Goal: Task Accomplishment & Management: Complete application form

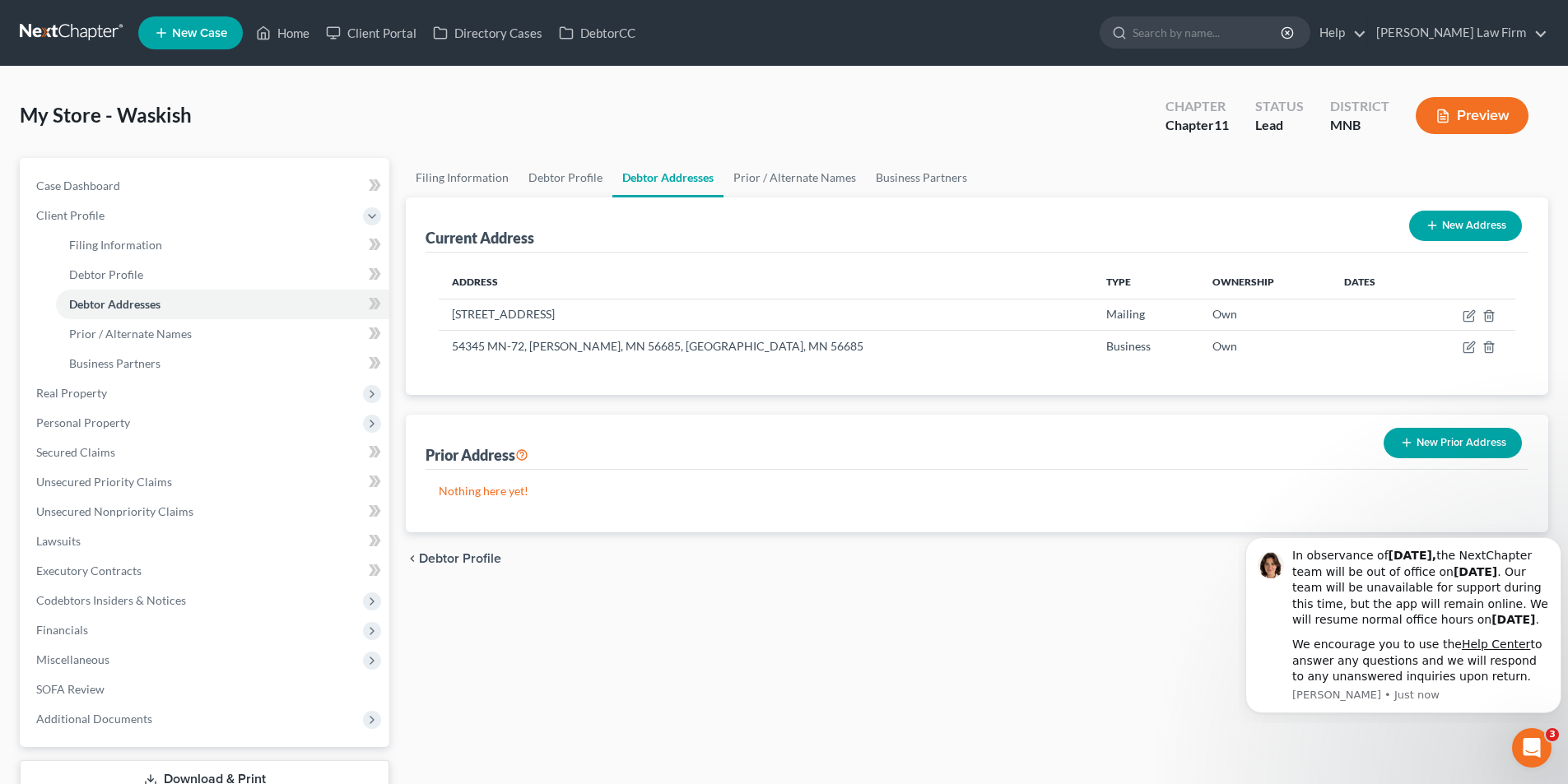
click at [81, 23] on link at bounding box center [72, 33] width 105 height 30
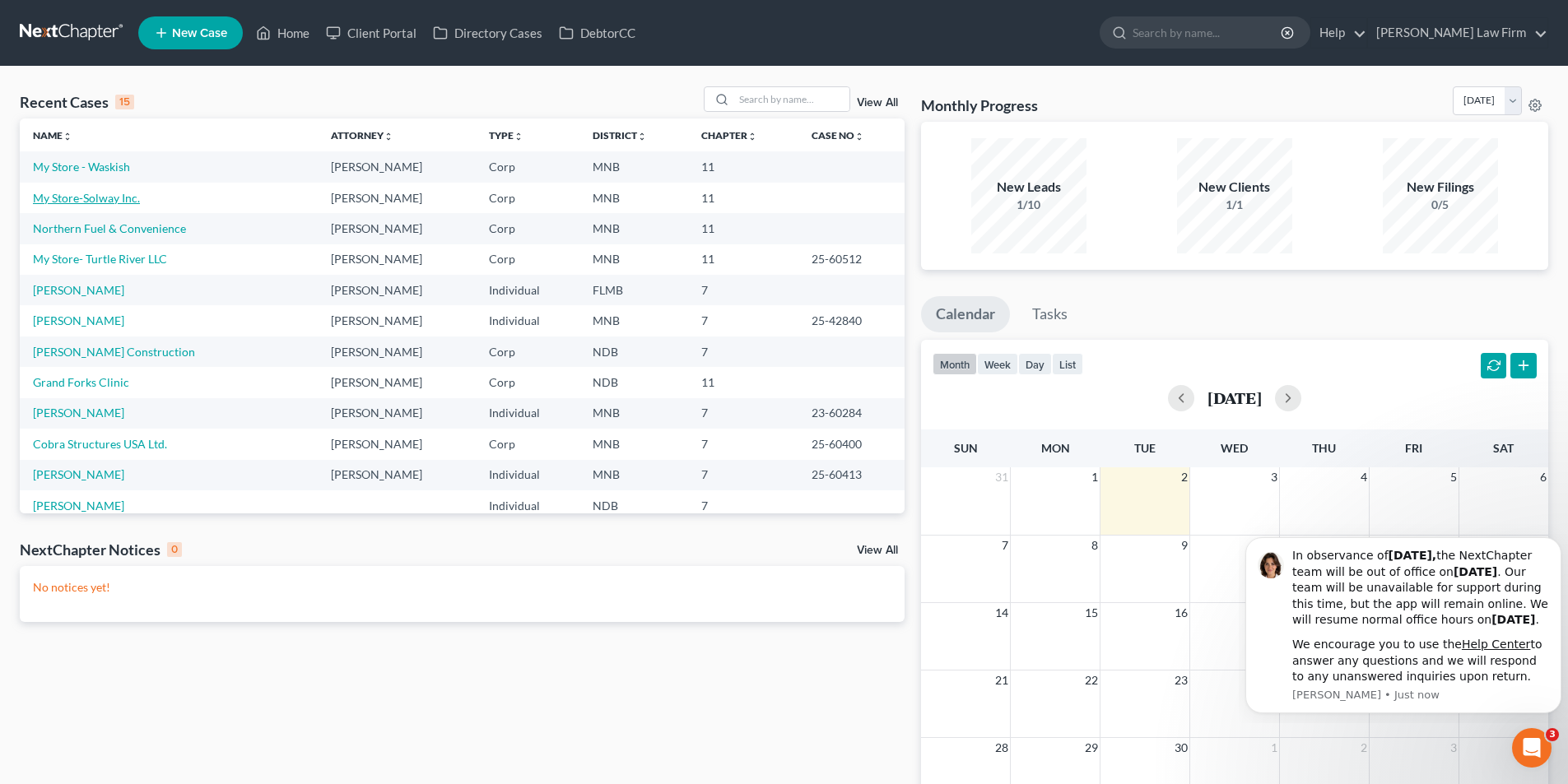
click at [105, 204] on link "My Store-Solway Inc." at bounding box center [86, 197] width 107 height 14
select select "17"
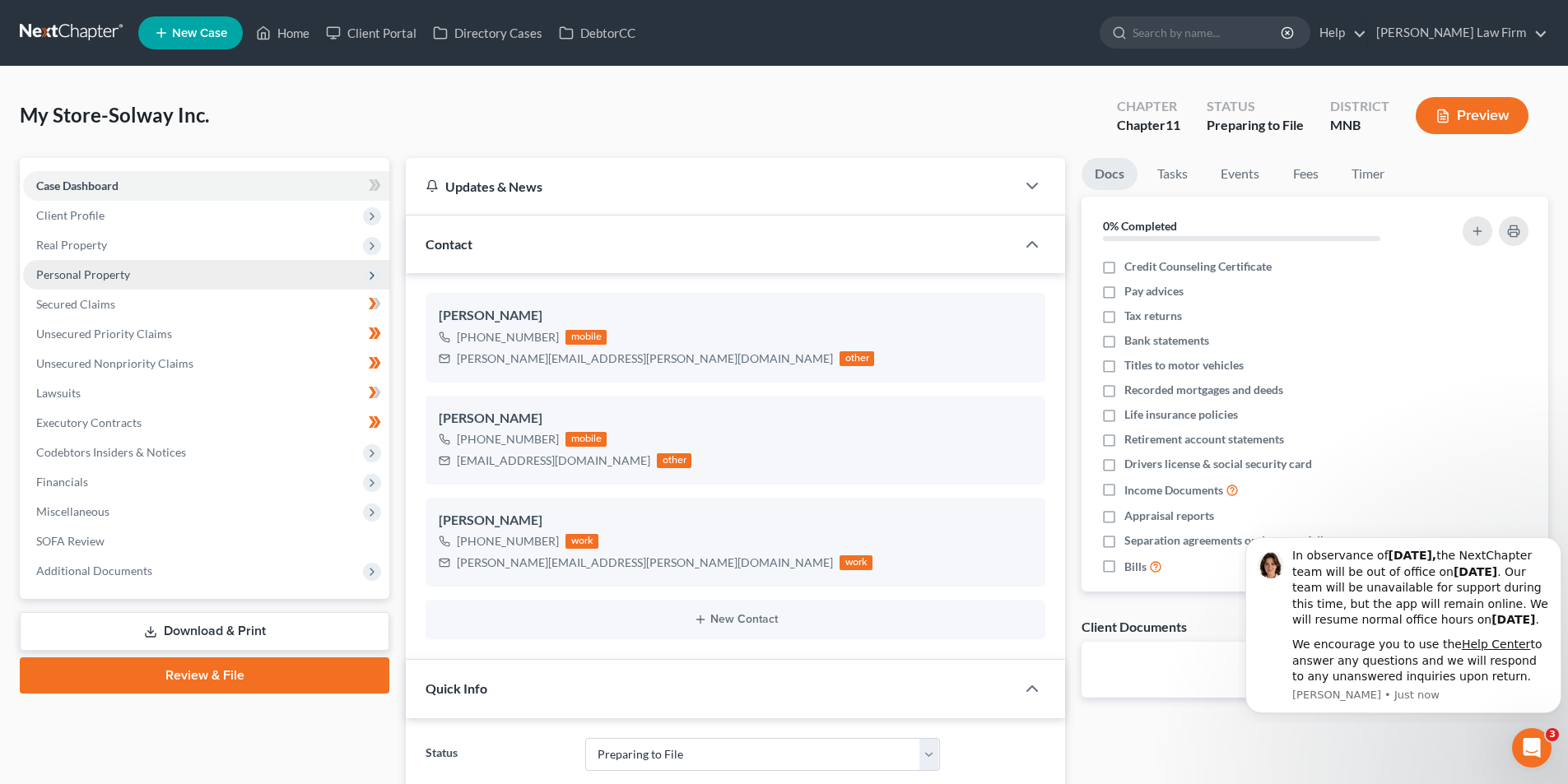
click at [145, 281] on span "Personal Property" at bounding box center [205, 274] width 366 height 30
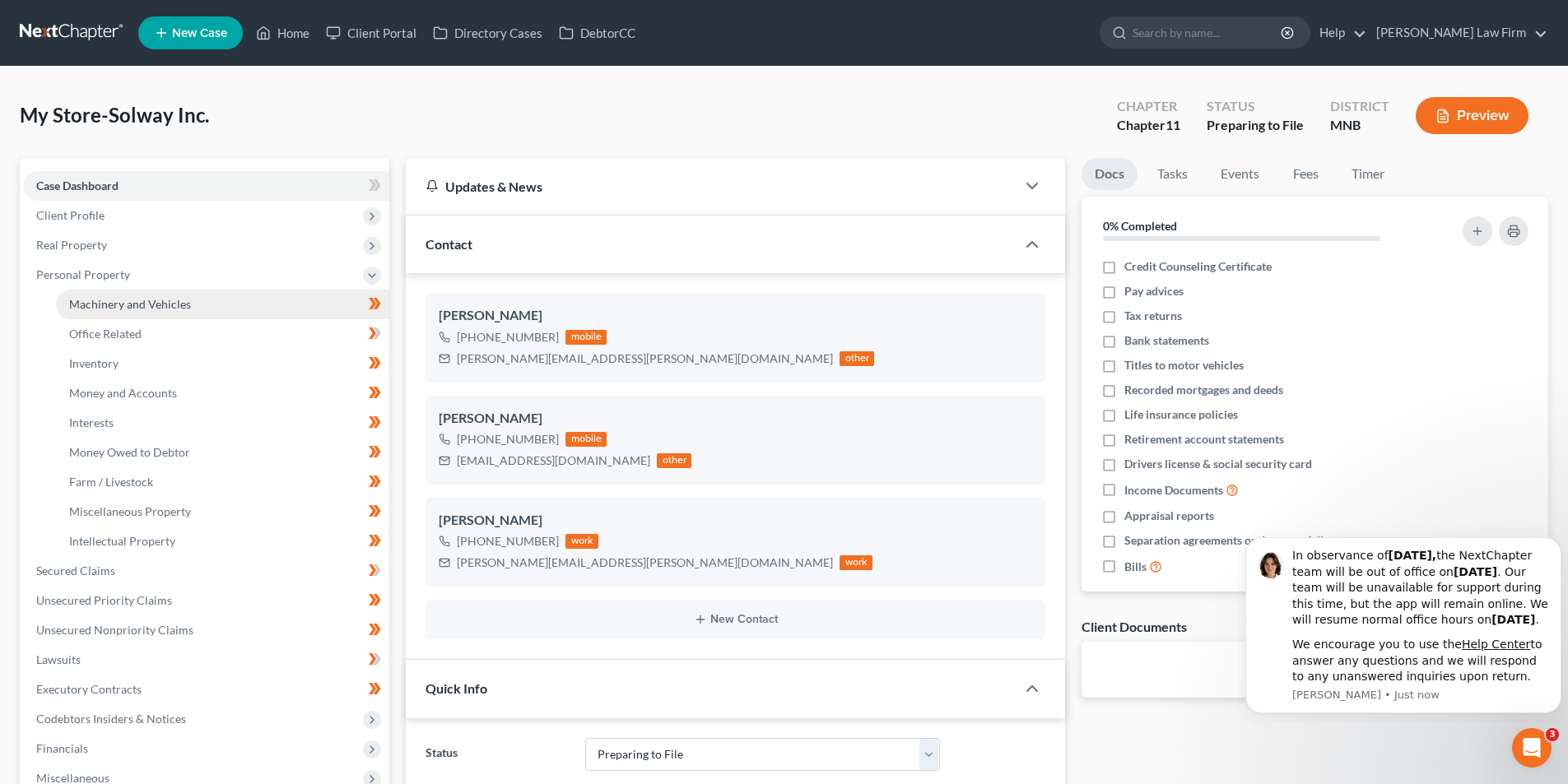
click at [161, 306] on span "Machinery and Vehicles" at bounding box center [129, 303] width 122 height 14
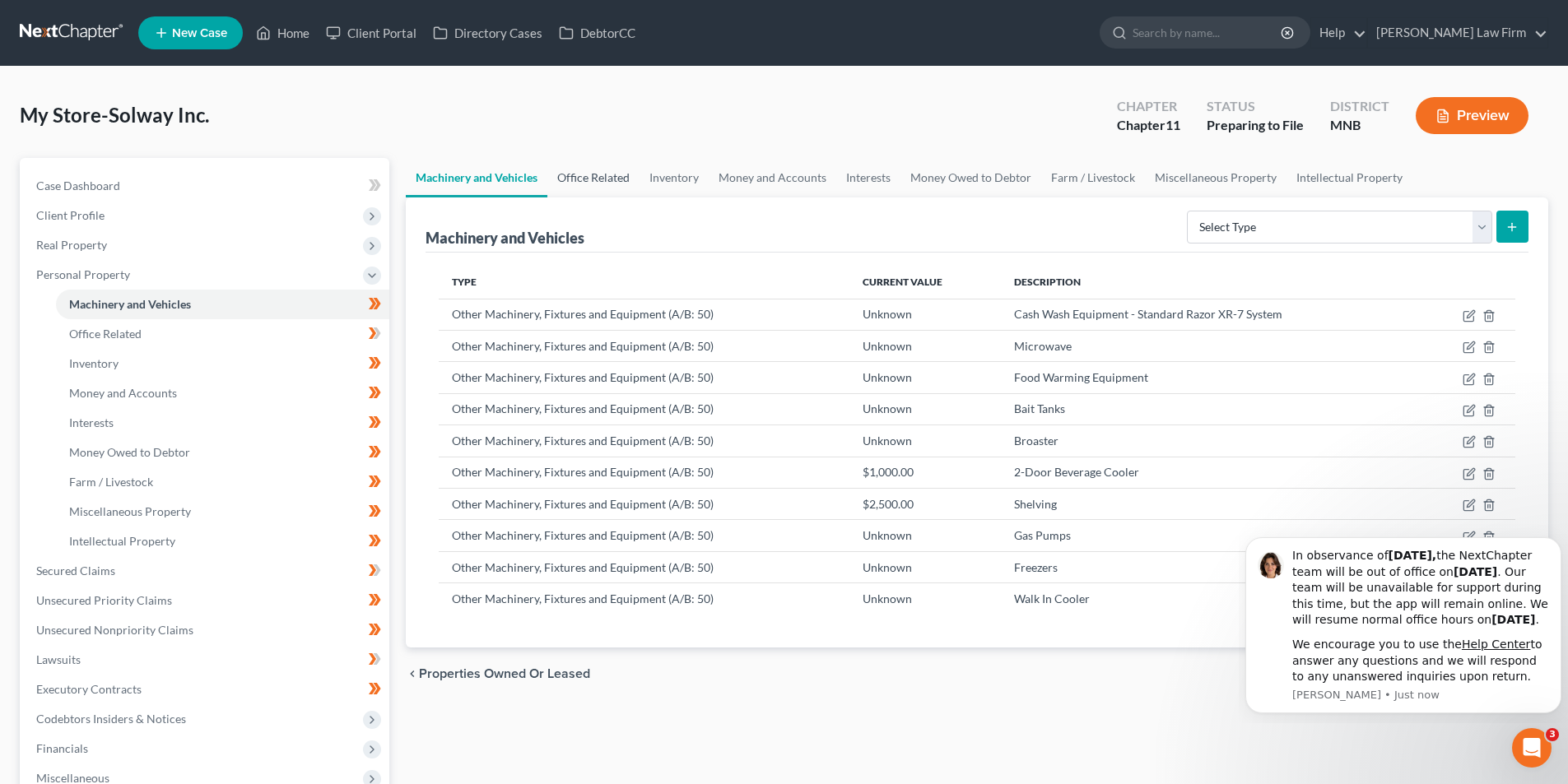
click at [606, 174] on link "Office Related" at bounding box center [594, 178] width 92 height 40
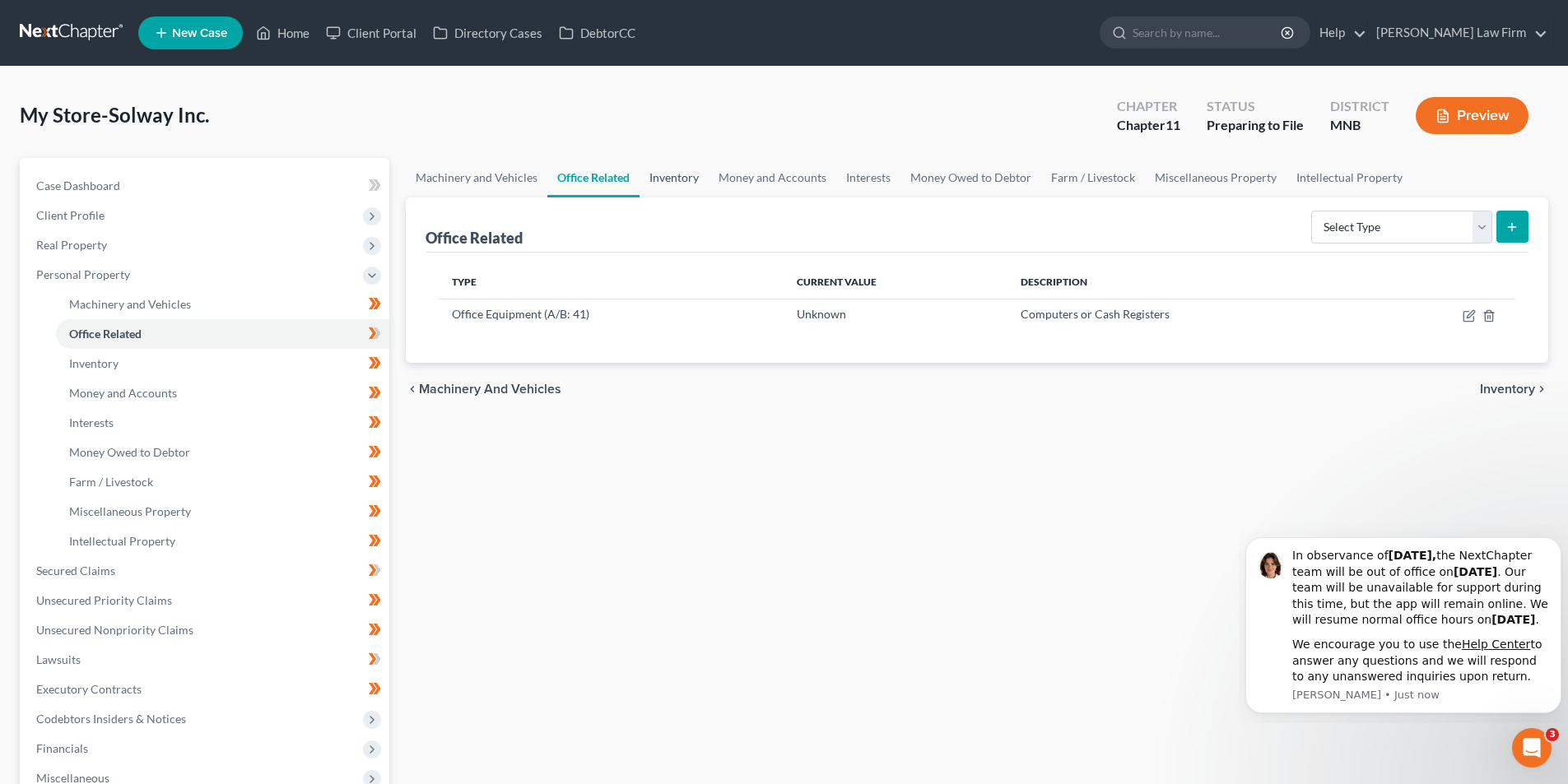
click at [663, 175] on link "Inventory" at bounding box center [674, 178] width 69 height 40
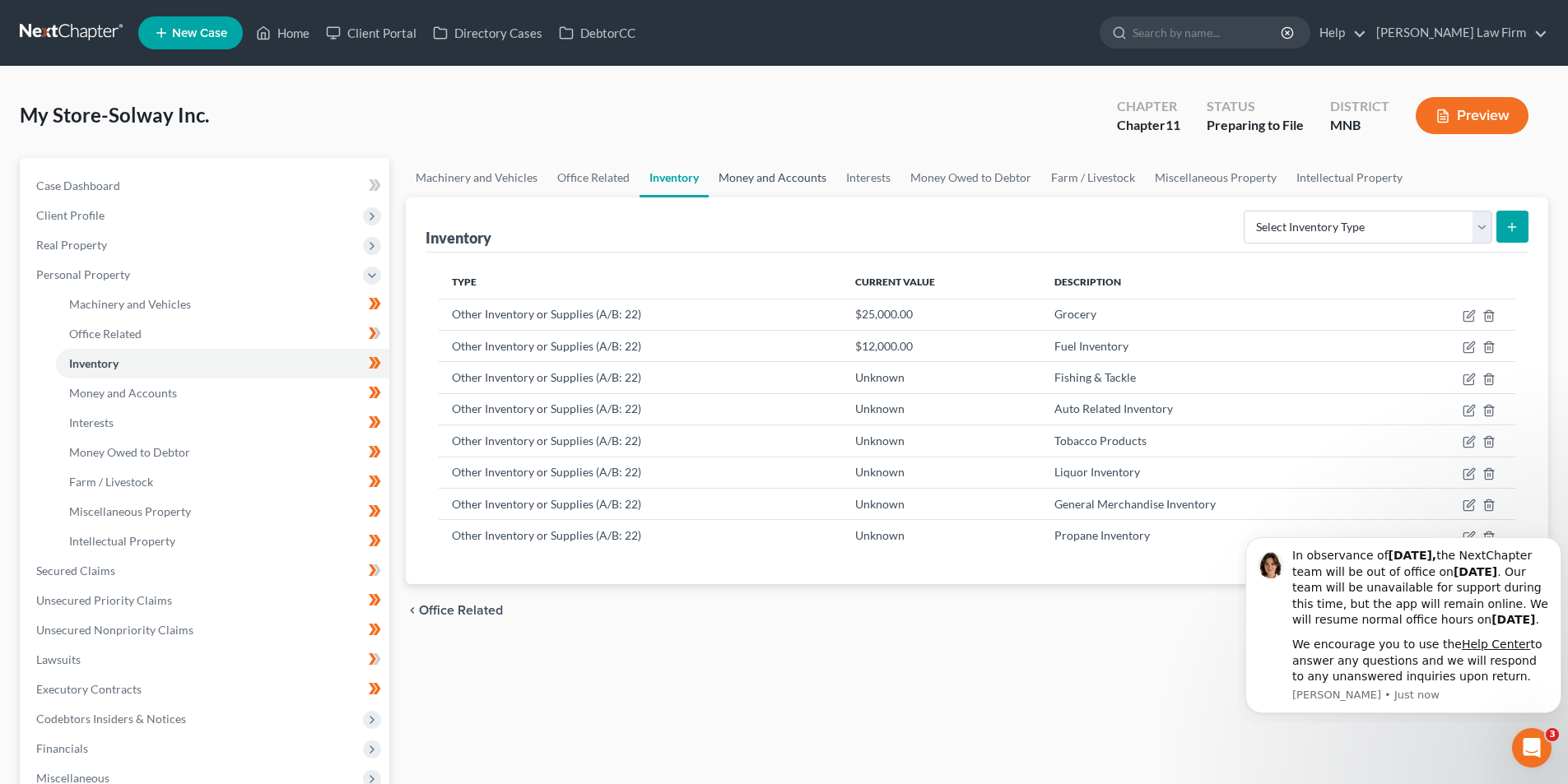
click at [738, 172] on link "Money and Accounts" at bounding box center [772, 178] width 128 height 40
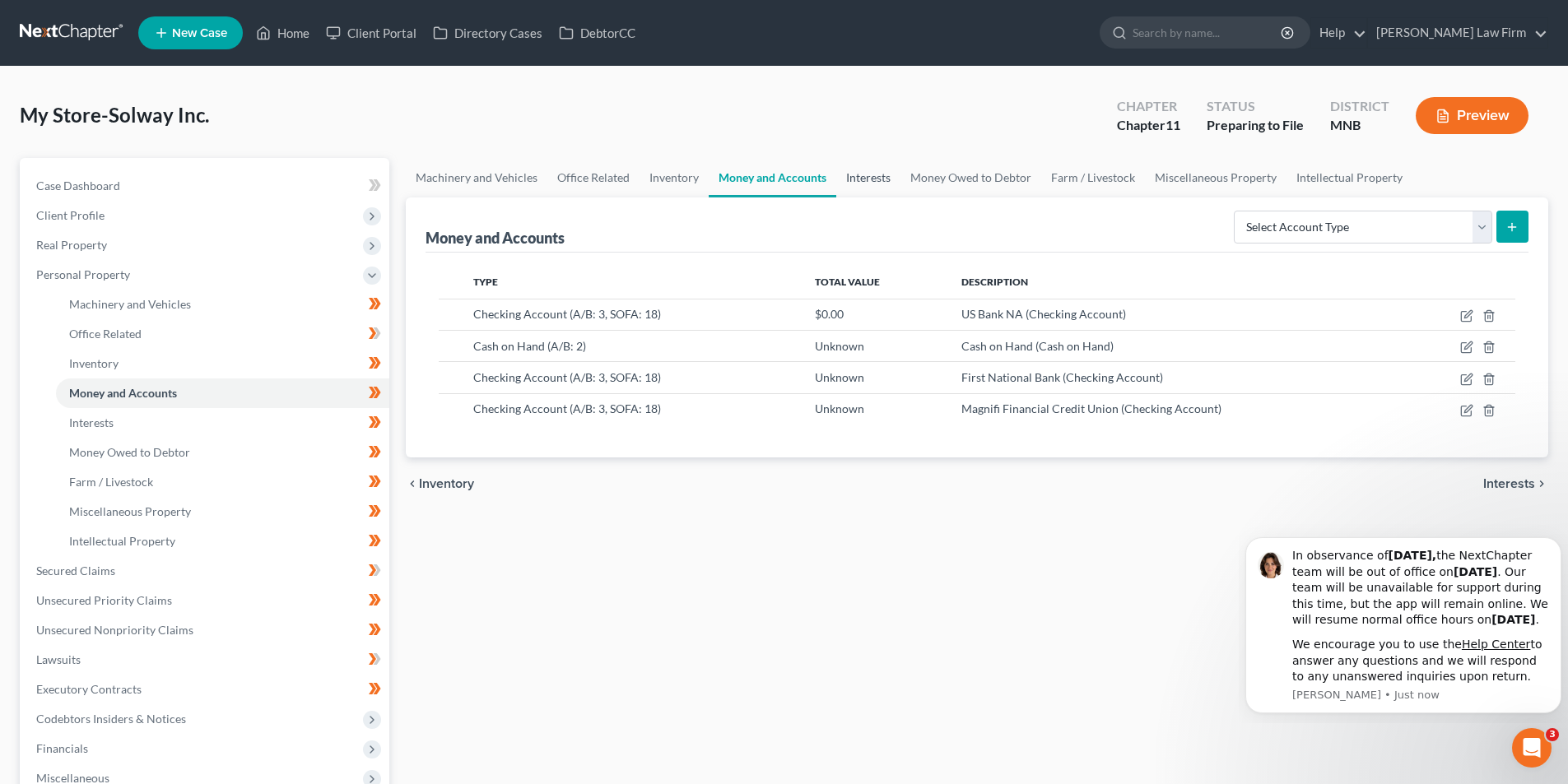
drag, startPoint x: 860, startPoint y: 175, endPoint x: 871, endPoint y: 175, distance: 11.0
click at [861, 175] on link "Interests" at bounding box center [868, 178] width 64 height 40
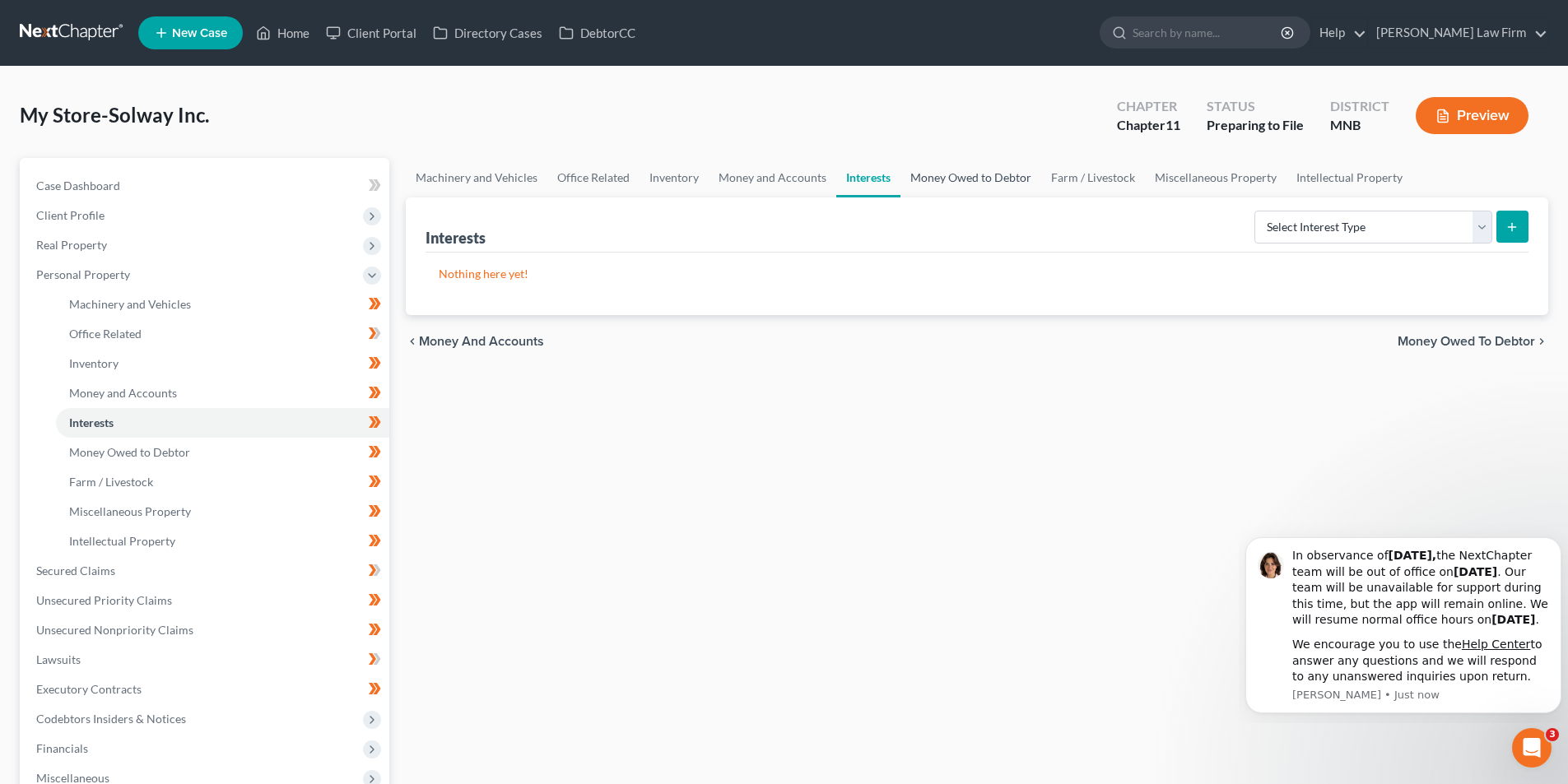
click at [945, 174] on link "Money Owed to Debtor" at bounding box center [971, 178] width 141 height 40
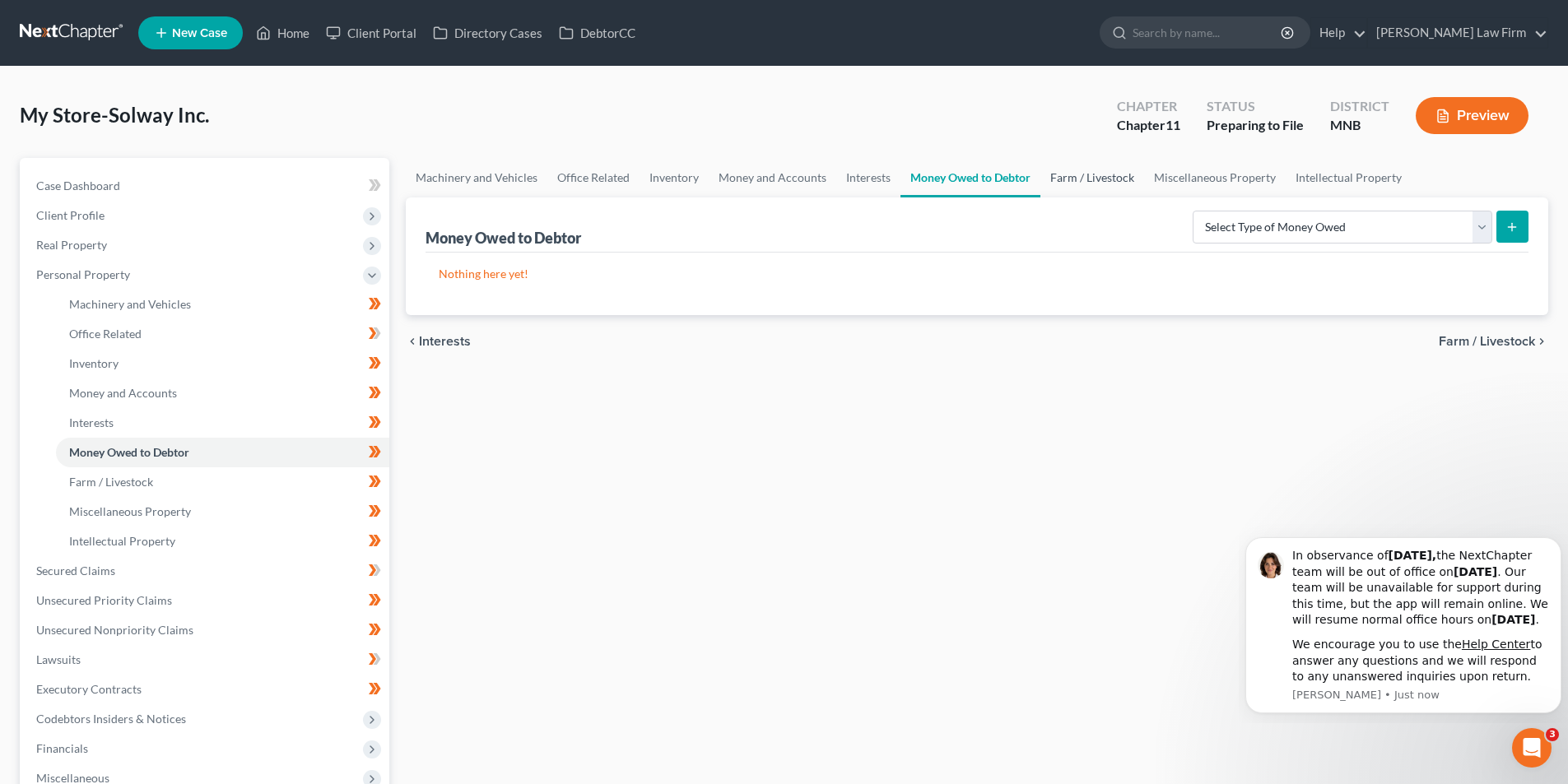
click at [1099, 168] on link "Farm / Livestock" at bounding box center [1092, 178] width 104 height 40
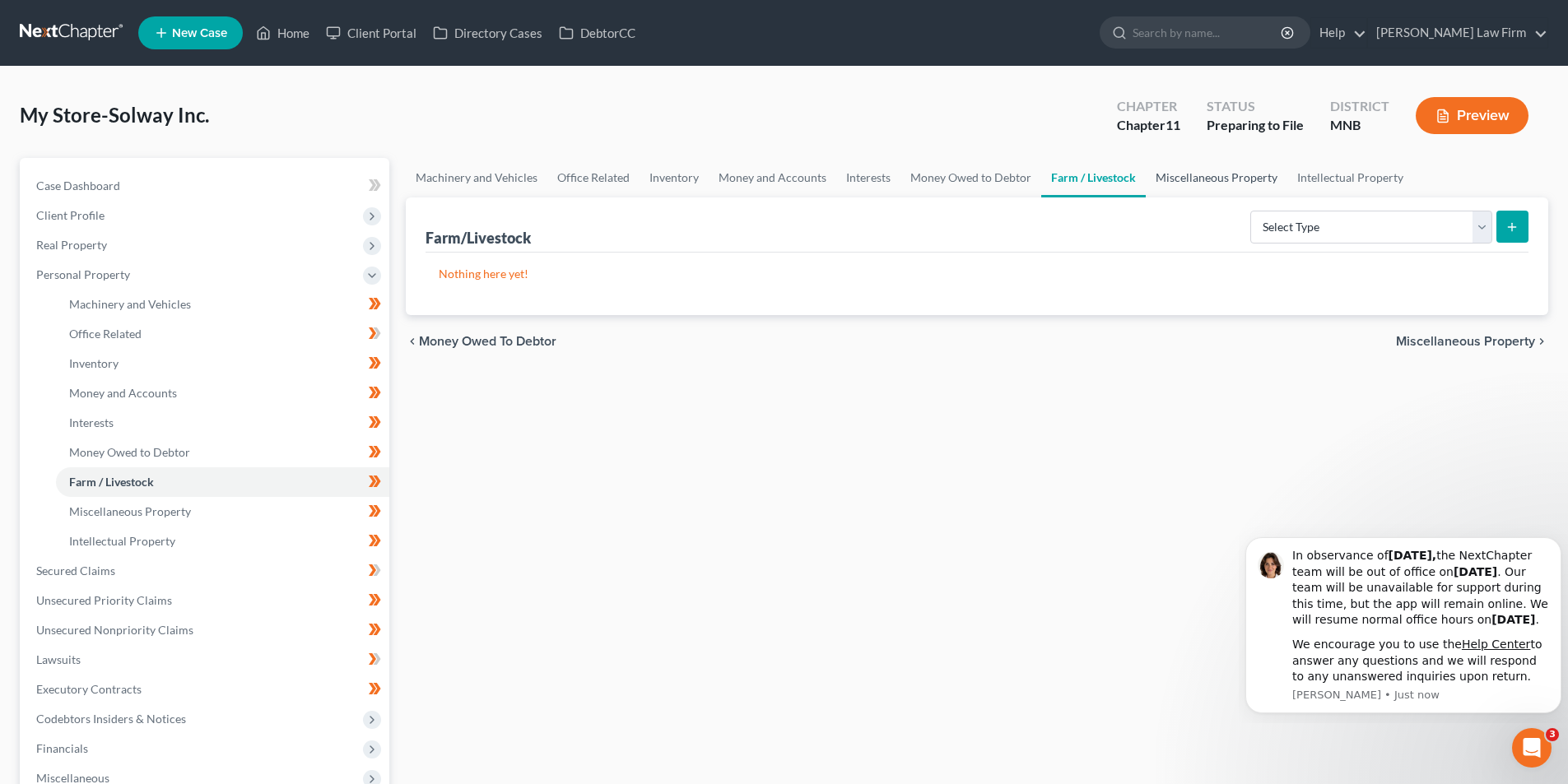
click at [1186, 168] on link "Miscellaneous Property" at bounding box center [1216, 178] width 141 height 40
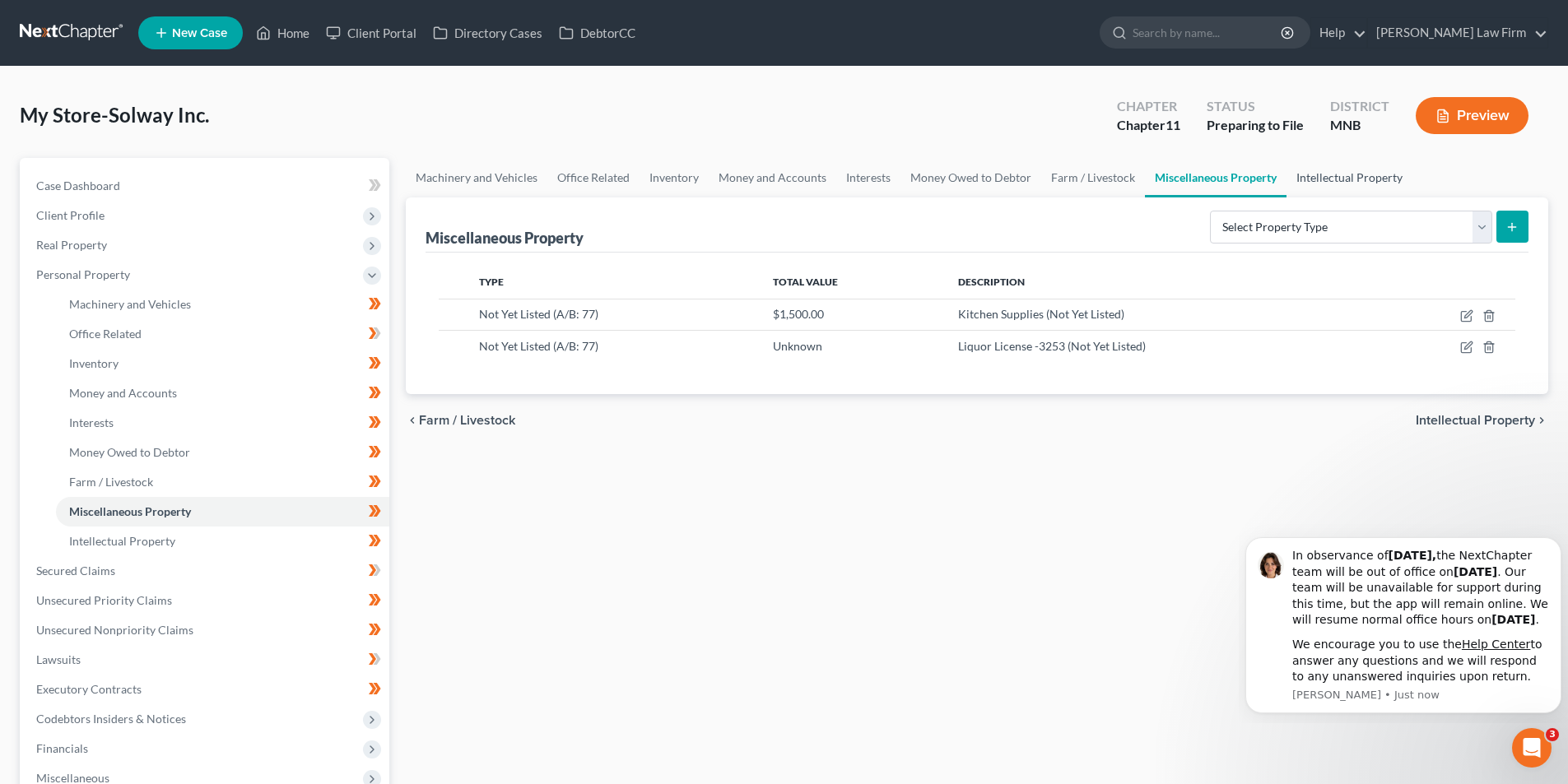
click at [1353, 171] on link "Intellectual Property" at bounding box center [1349, 178] width 126 height 40
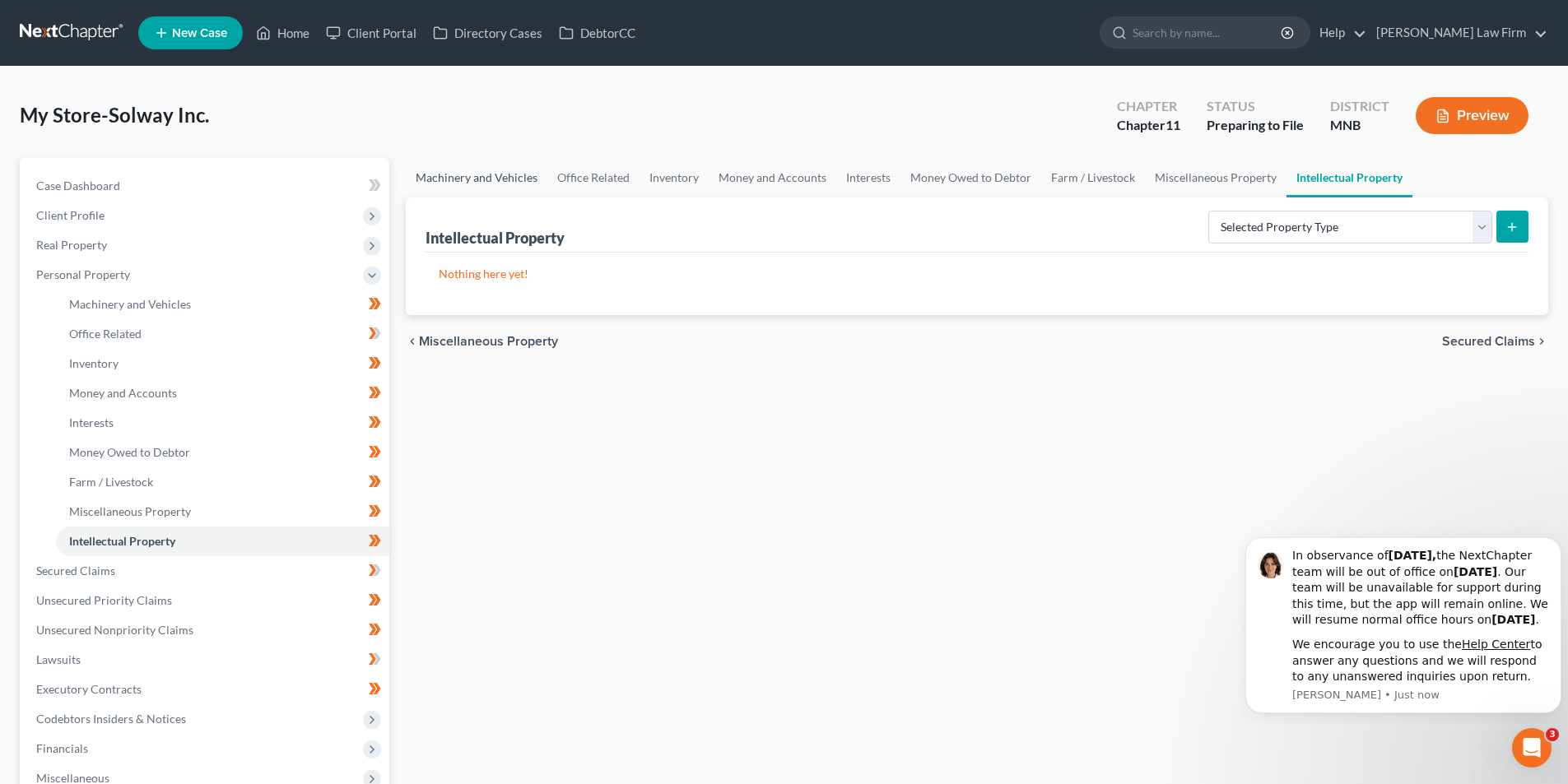
click at [461, 178] on link "Machinery and Vehicles" at bounding box center [476, 178] width 141 height 40
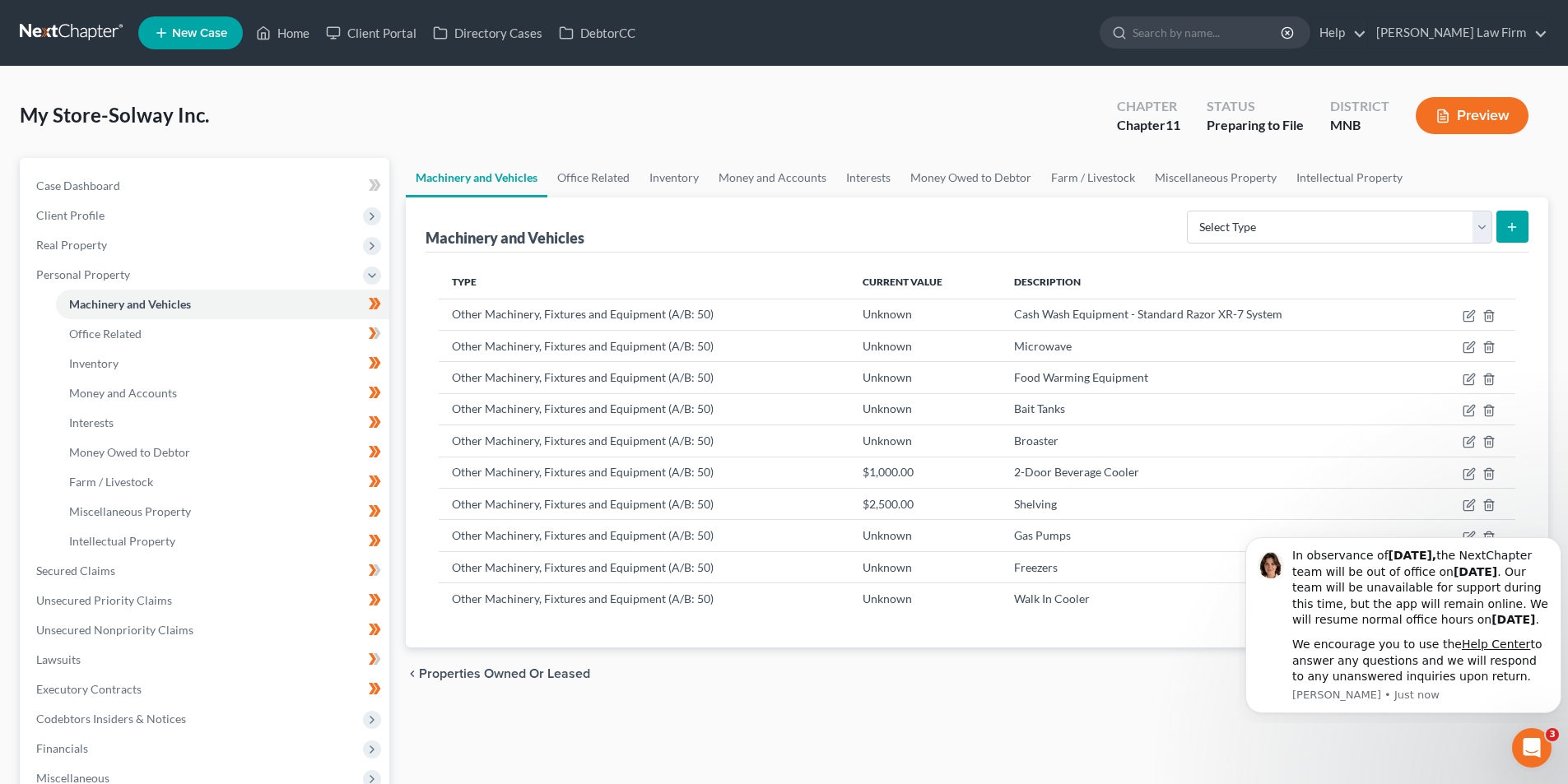
click at [102, 26] on link at bounding box center [72, 33] width 105 height 30
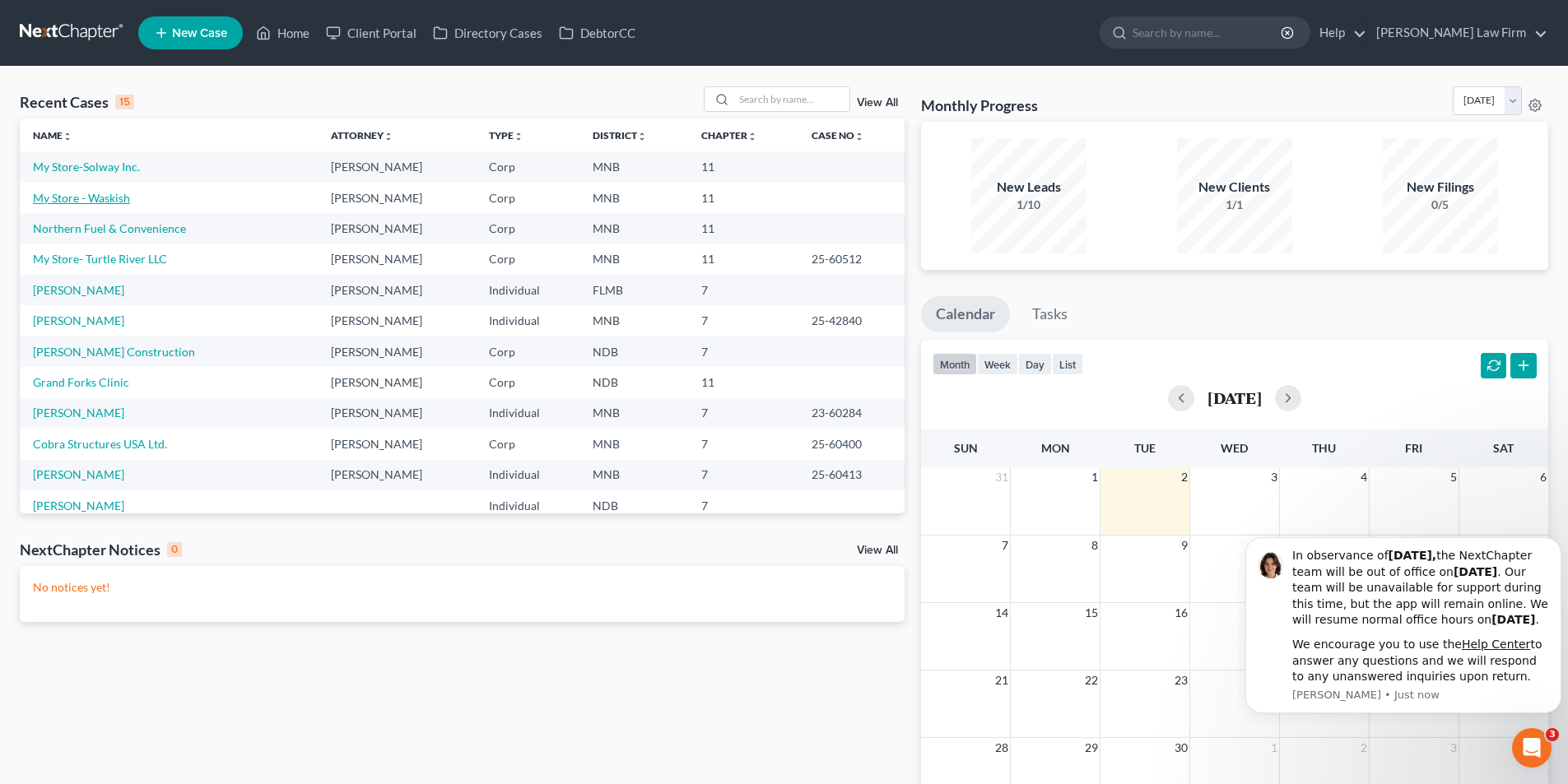
click at [114, 195] on link "My Store - Waskish" at bounding box center [81, 197] width 97 height 14
select select "10"
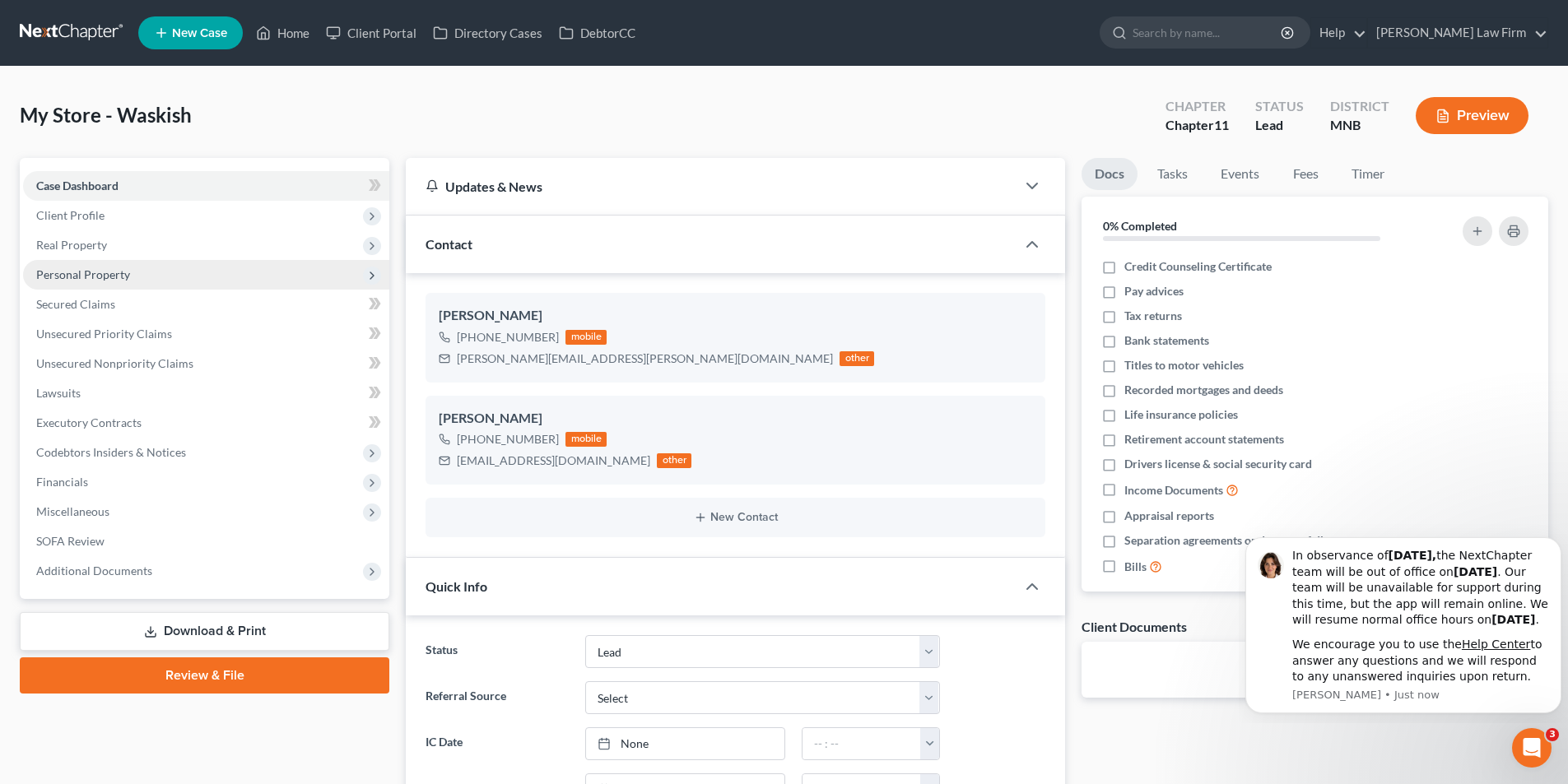
click at [88, 269] on span "Personal Property" at bounding box center [83, 274] width 94 height 14
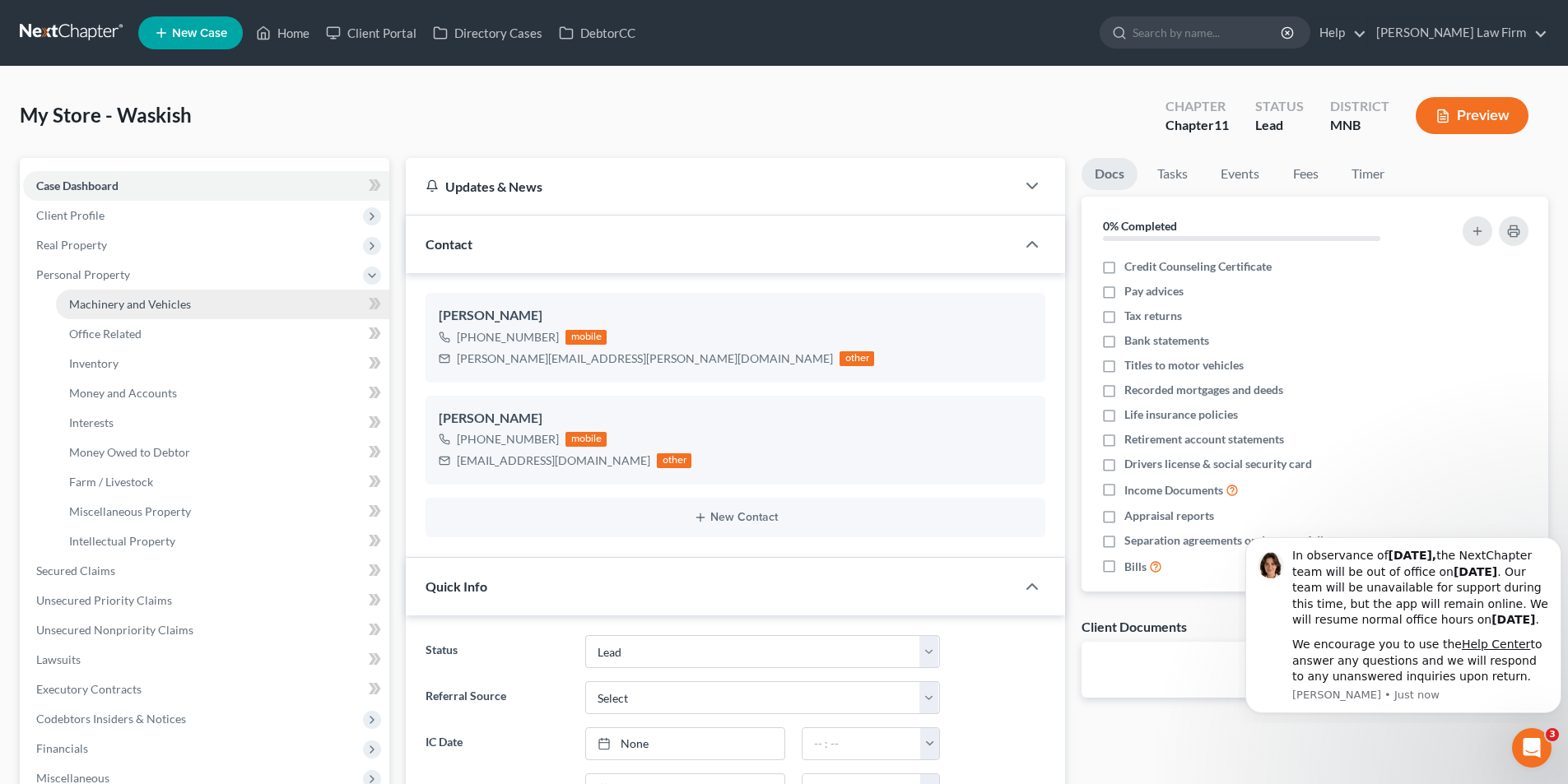
click at [194, 316] on link "Machinery and Vehicles" at bounding box center [223, 304] width 333 height 30
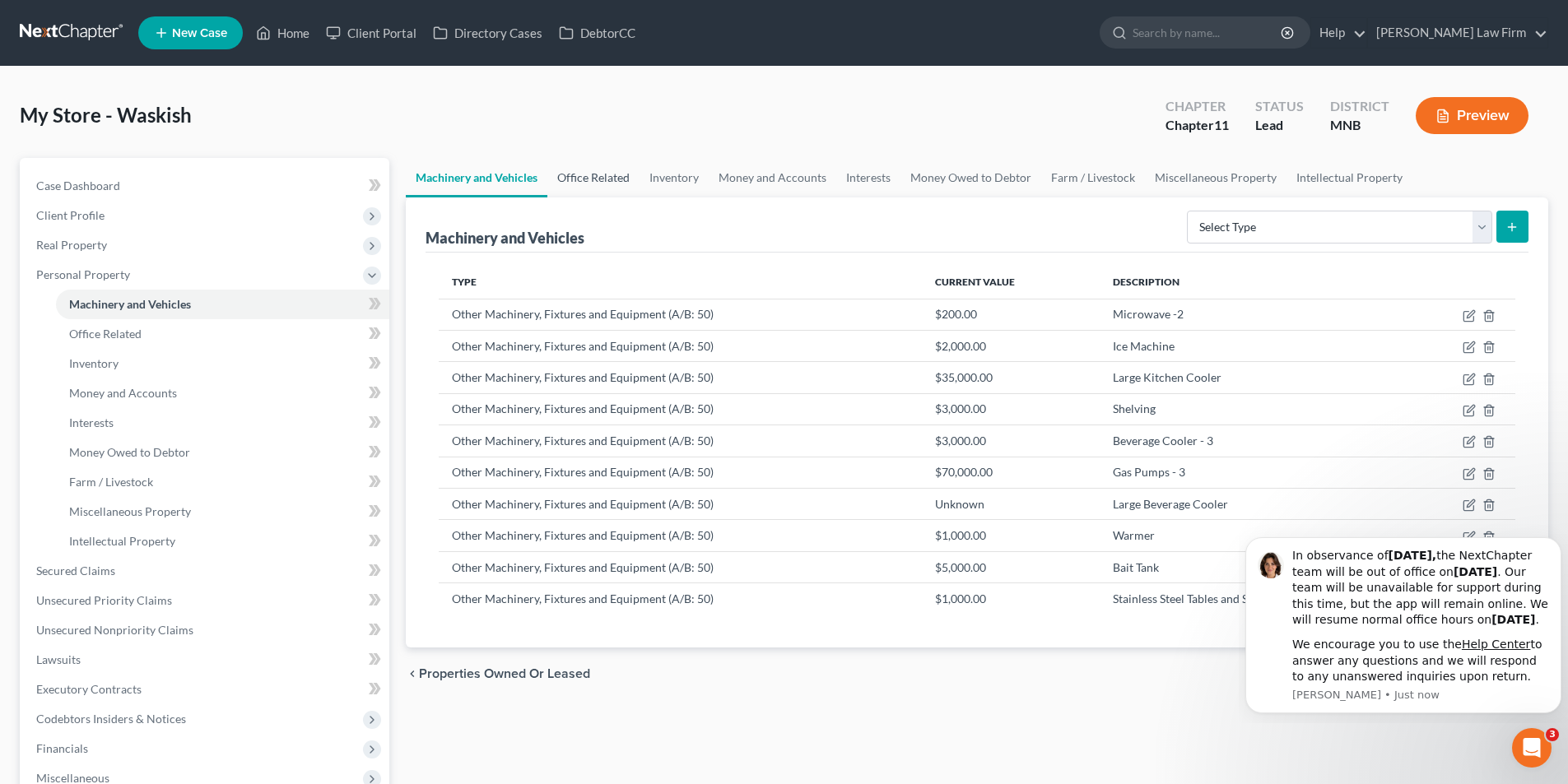
click at [600, 185] on link "Office Related" at bounding box center [594, 178] width 92 height 40
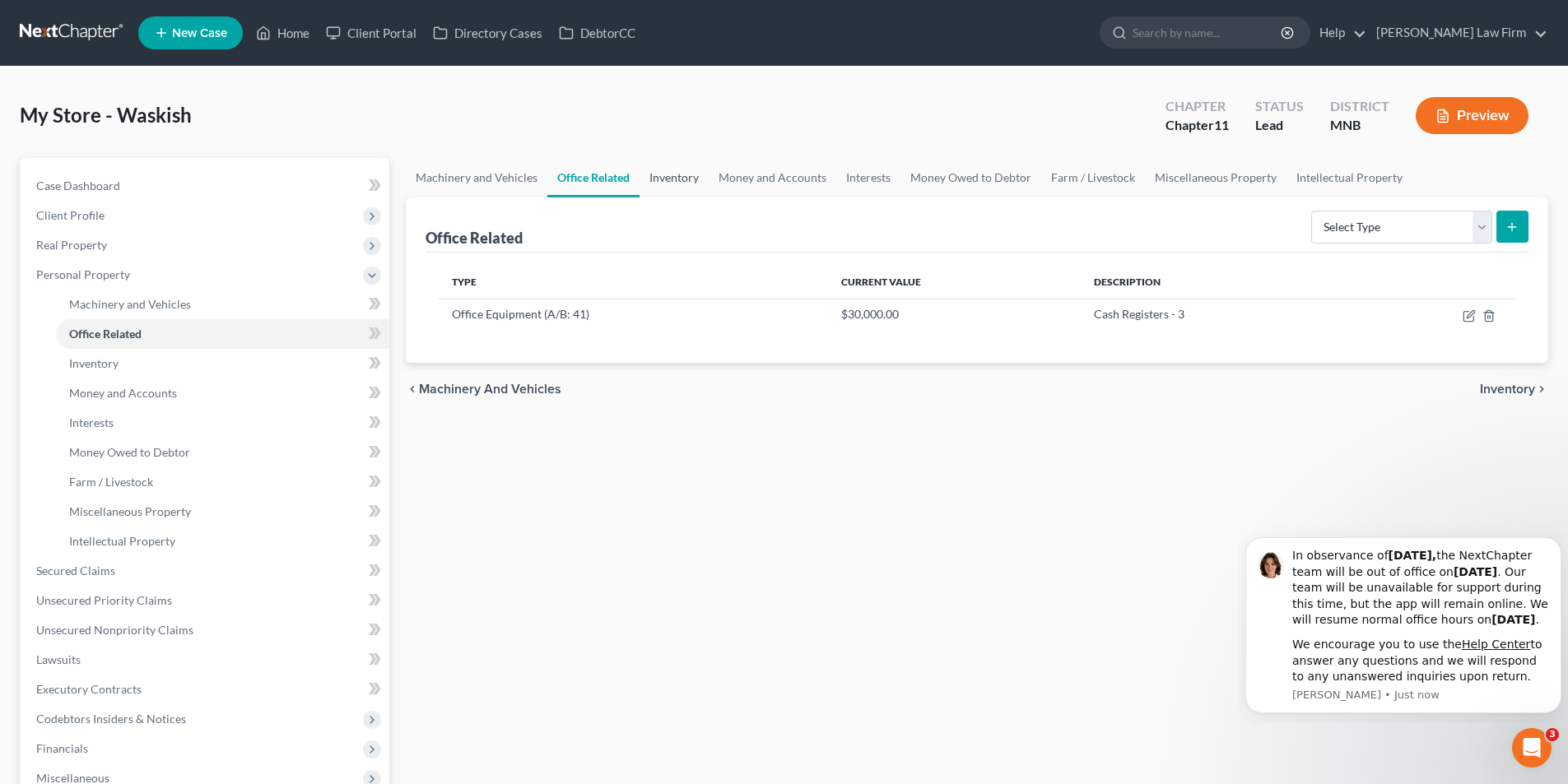
click at [678, 173] on link "Inventory" at bounding box center [674, 178] width 69 height 40
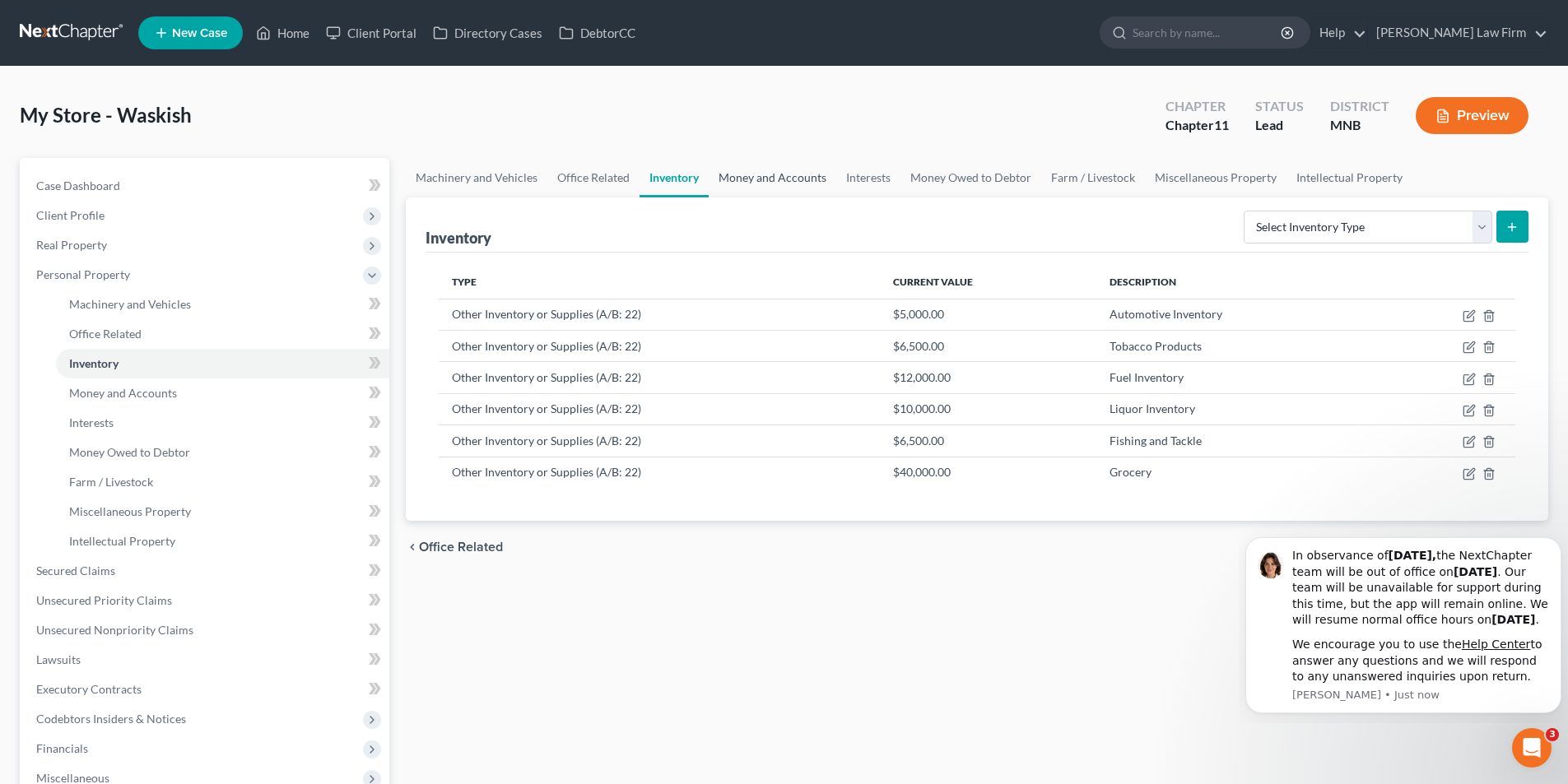
click at [811, 181] on link "Money and Accounts" at bounding box center [772, 178] width 128 height 40
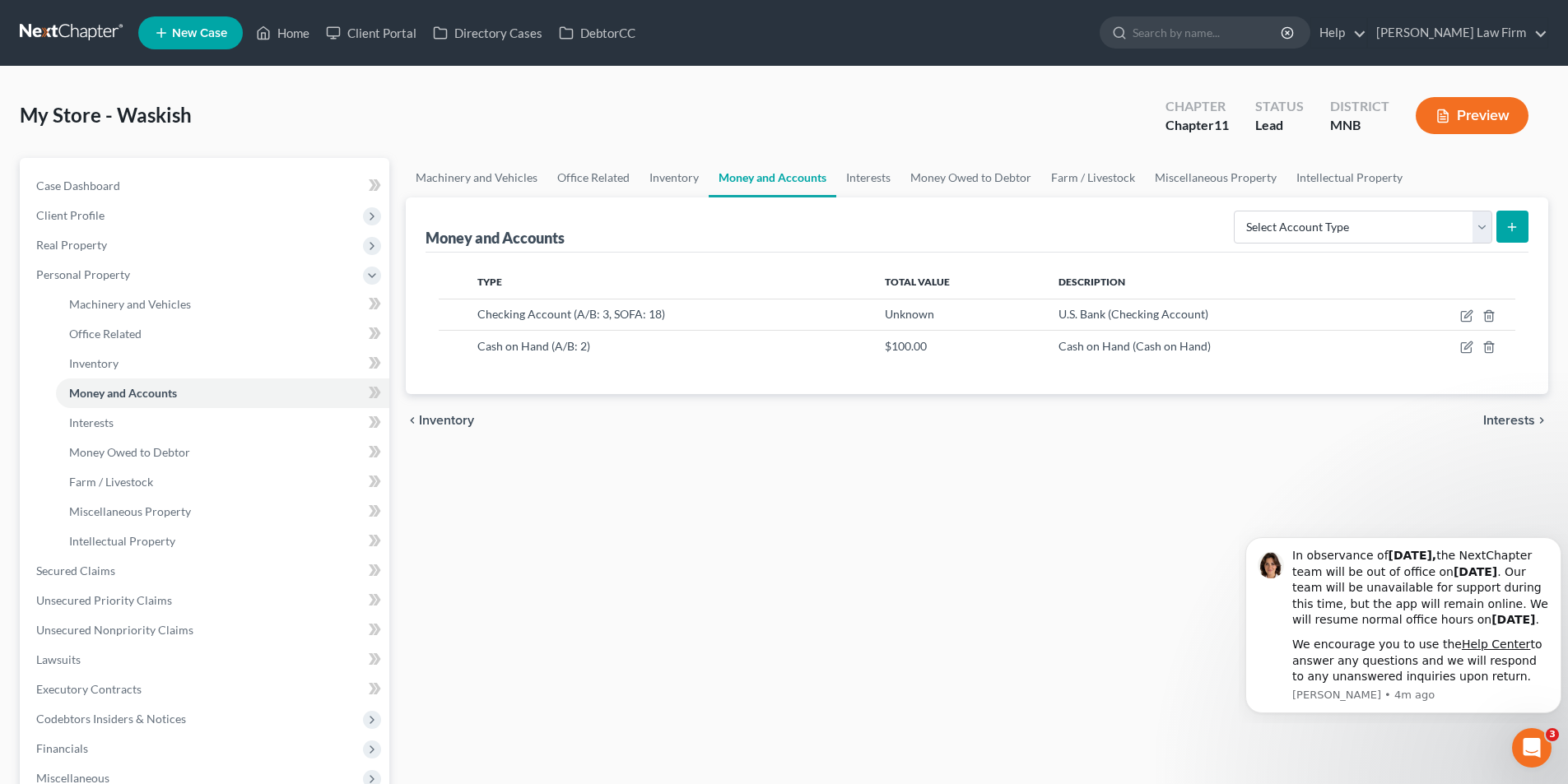
click at [109, 42] on link at bounding box center [72, 33] width 105 height 30
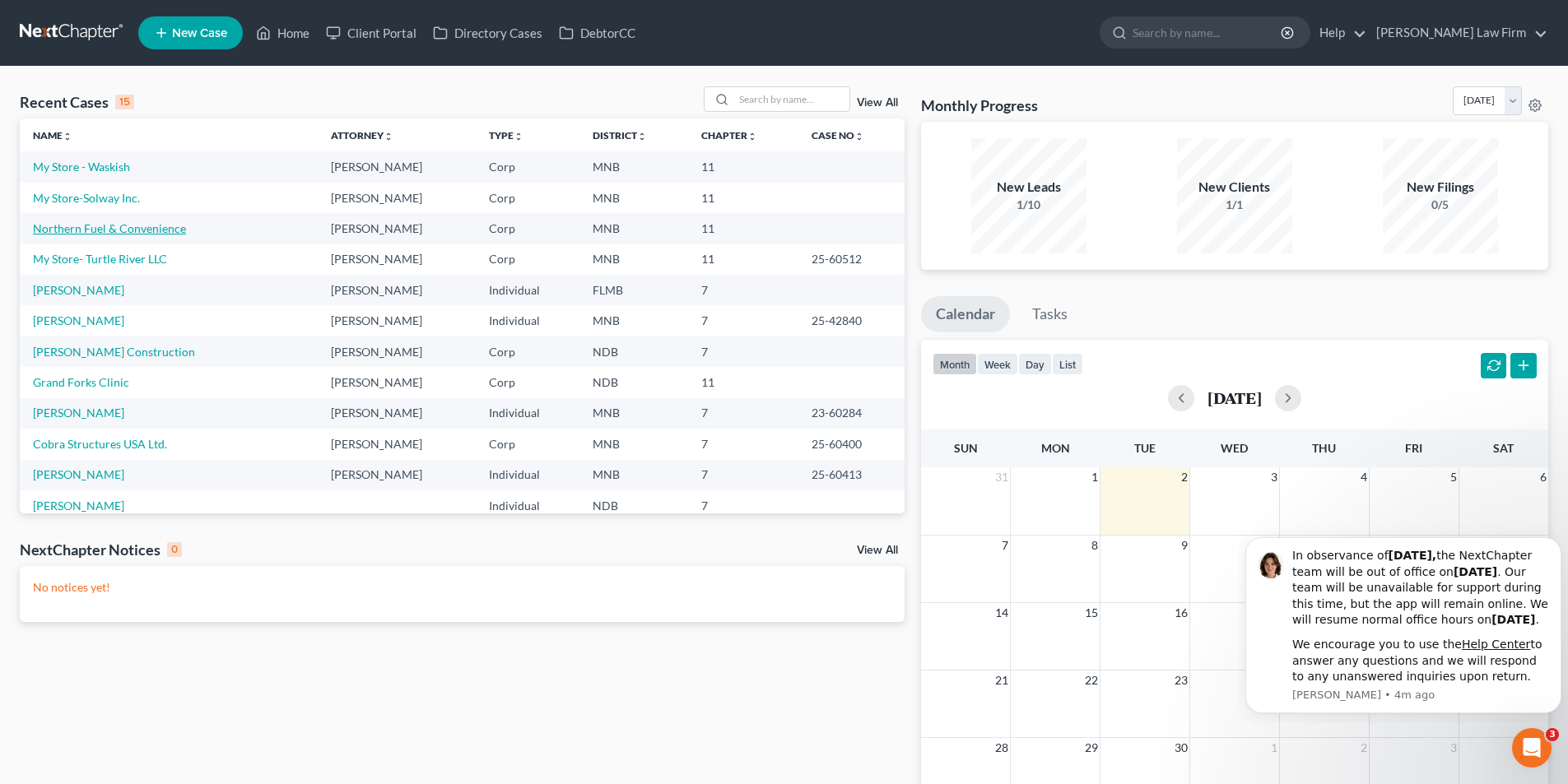
click at [160, 229] on link "Northern Fuel & Convenience" at bounding box center [109, 228] width 153 height 14
select select "17"
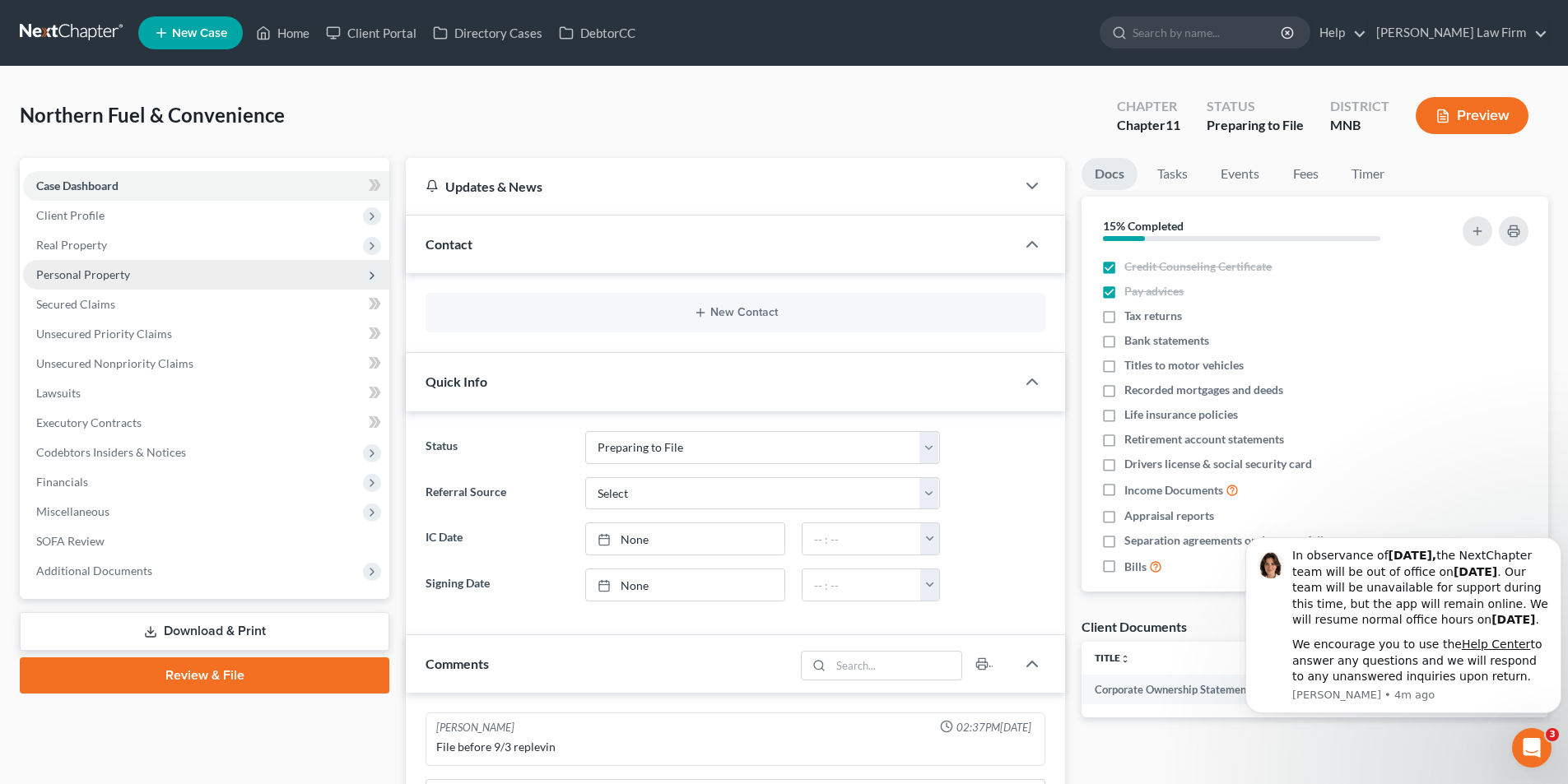
click at [88, 274] on span "Personal Property" at bounding box center [83, 274] width 94 height 14
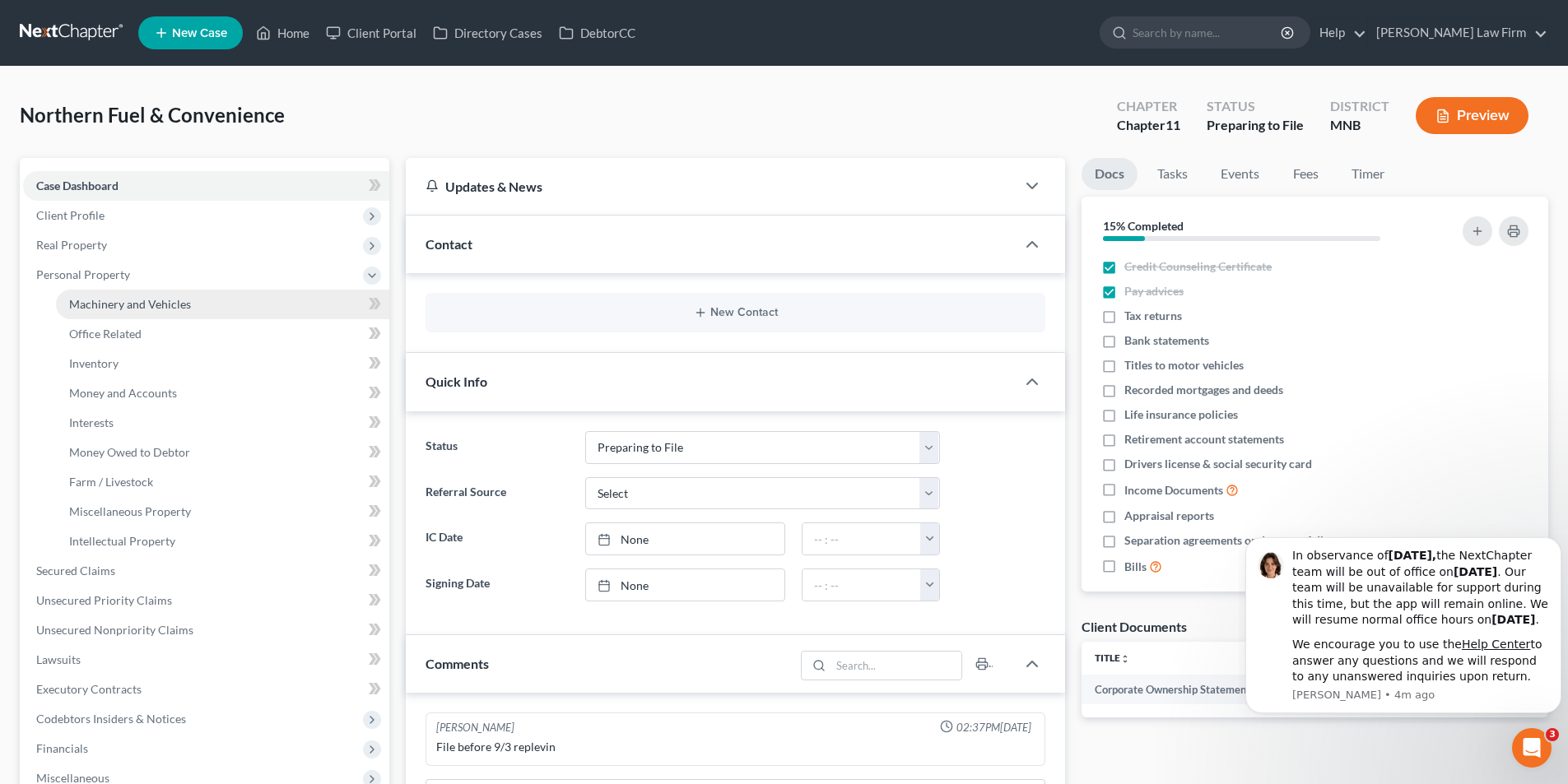
click at [271, 298] on link "Machinery and Vehicles" at bounding box center [223, 304] width 333 height 30
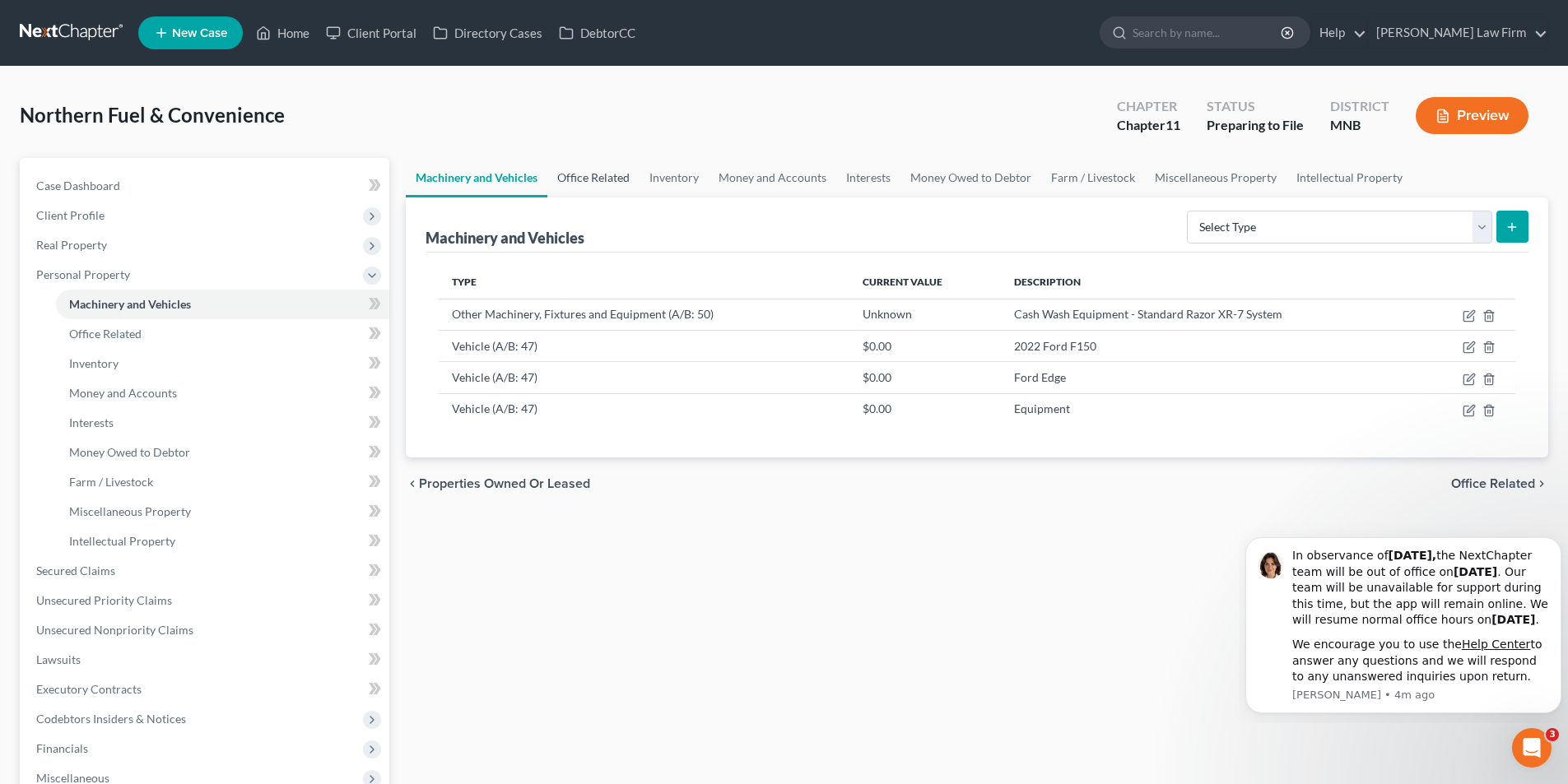
click at [621, 183] on link "Office Related" at bounding box center [594, 178] width 92 height 40
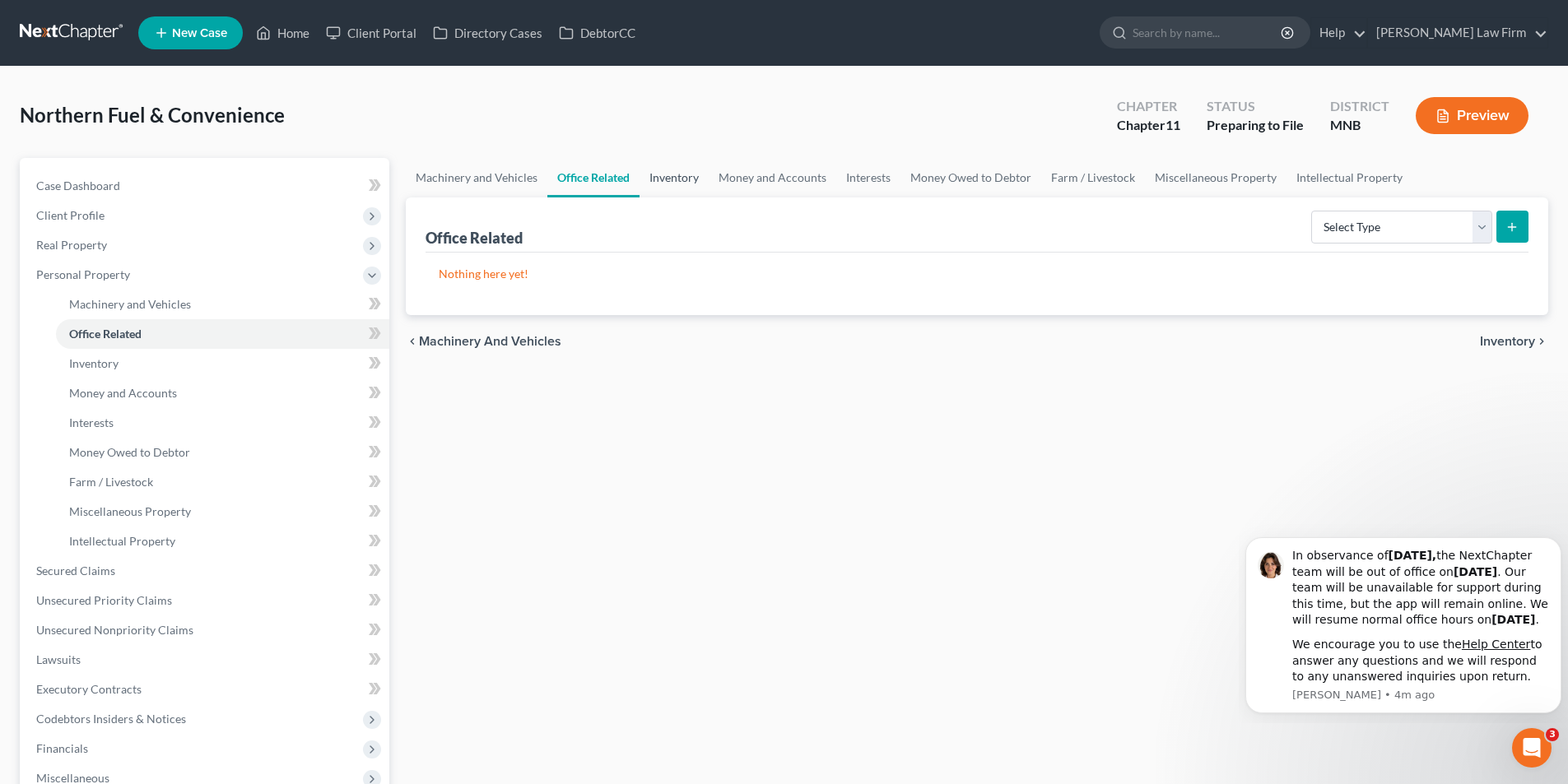
click at [672, 175] on link "Inventory" at bounding box center [674, 178] width 69 height 40
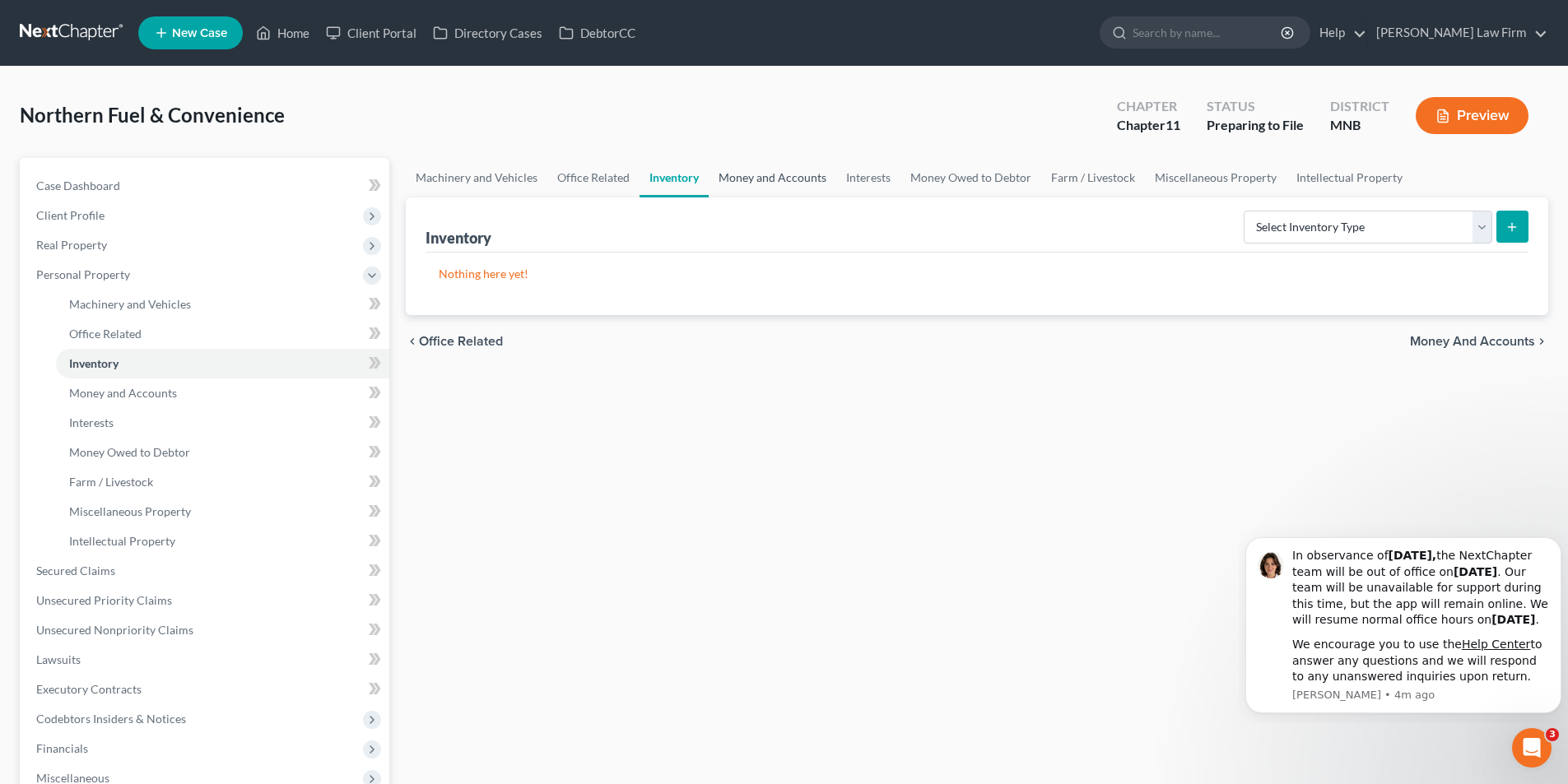
click at [739, 174] on link "Money and Accounts" at bounding box center [772, 178] width 128 height 40
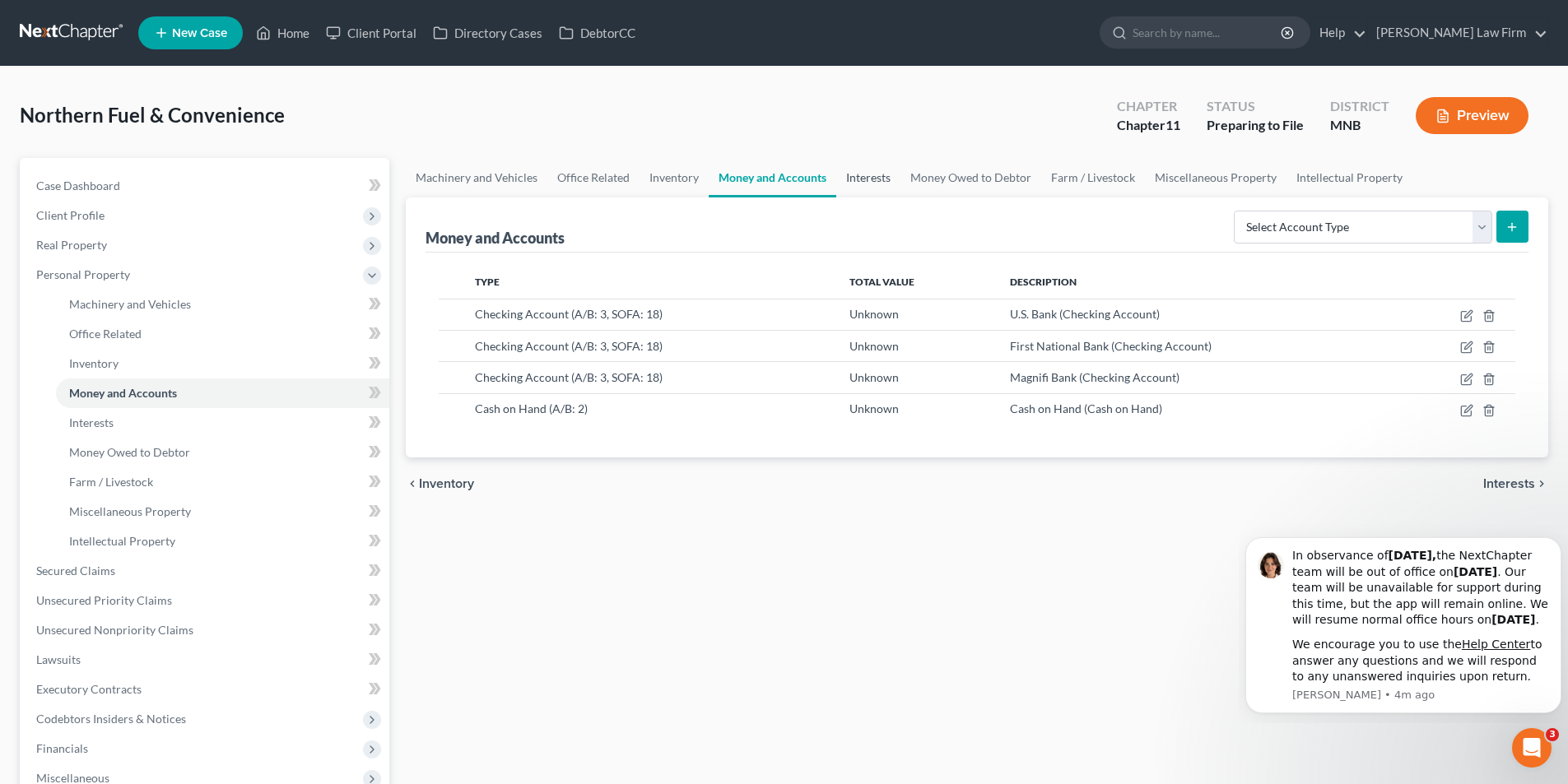
click at [886, 187] on link "Interests" at bounding box center [868, 178] width 64 height 40
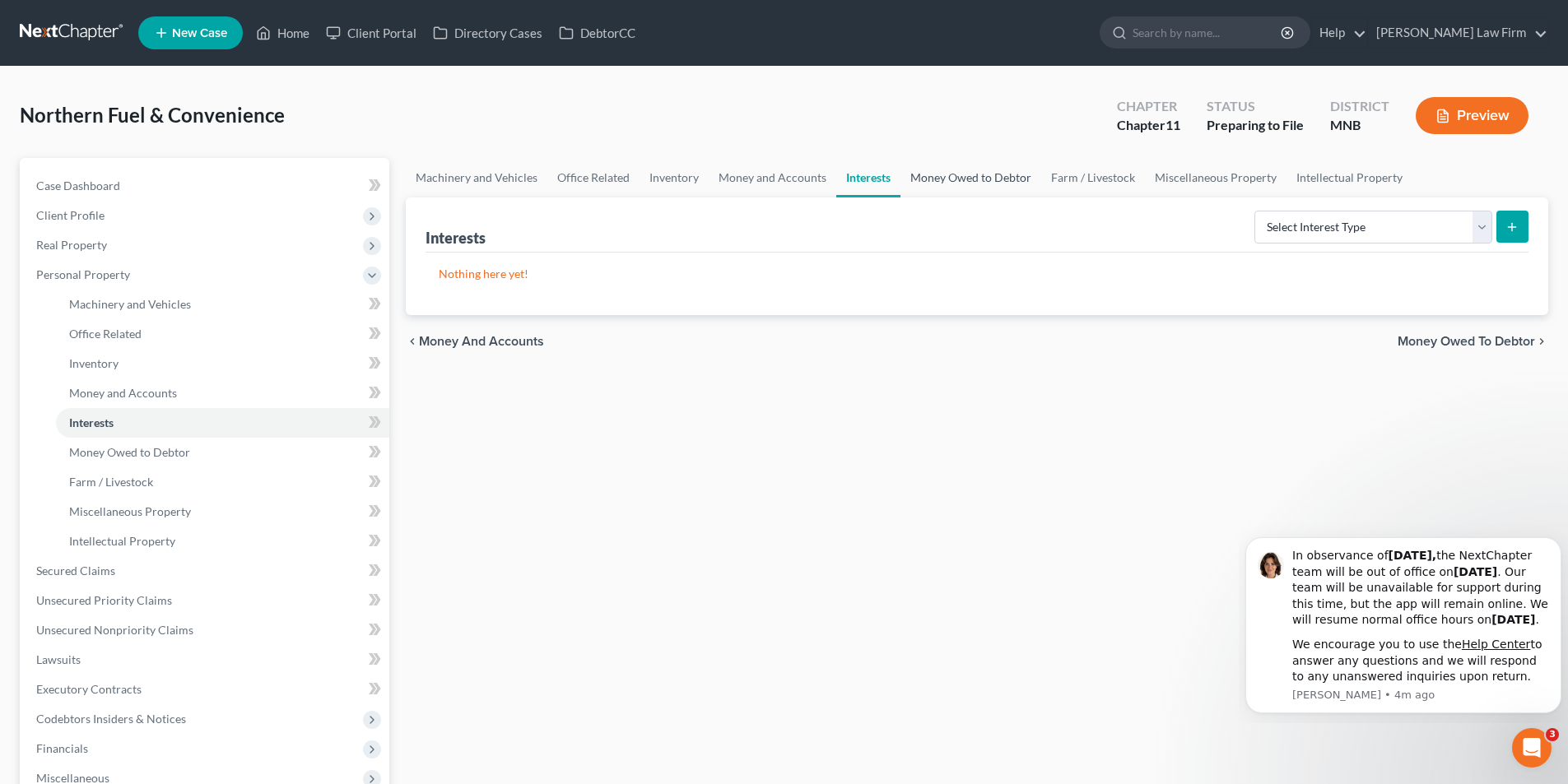
click at [1009, 177] on link "Money Owed to Debtor" at bounding box center [971, 178] width 141 height 40
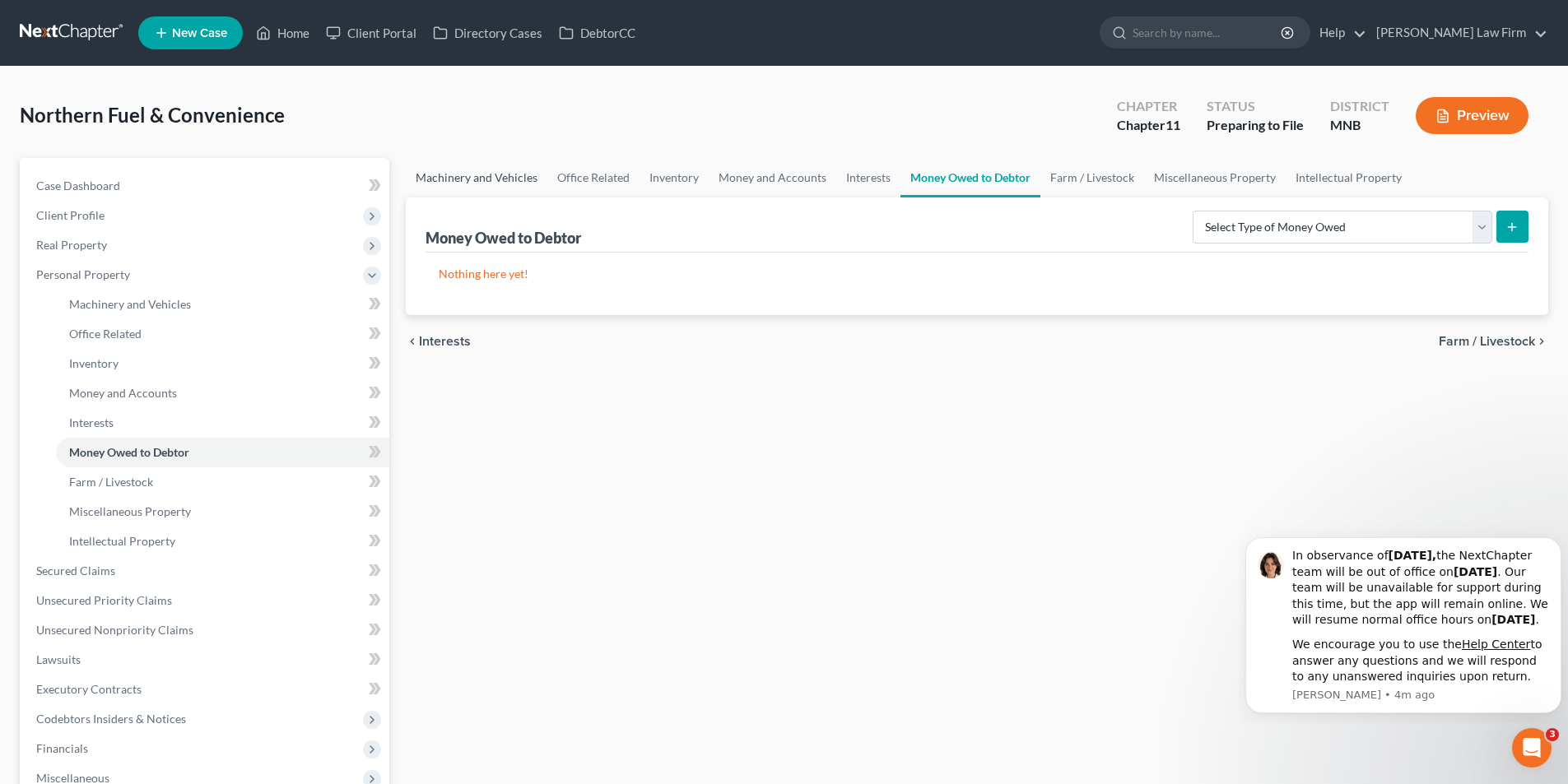
click at [492, 173] on link "Machinery and Vehicles" at bounding box center [476, 178] width 141 height 40
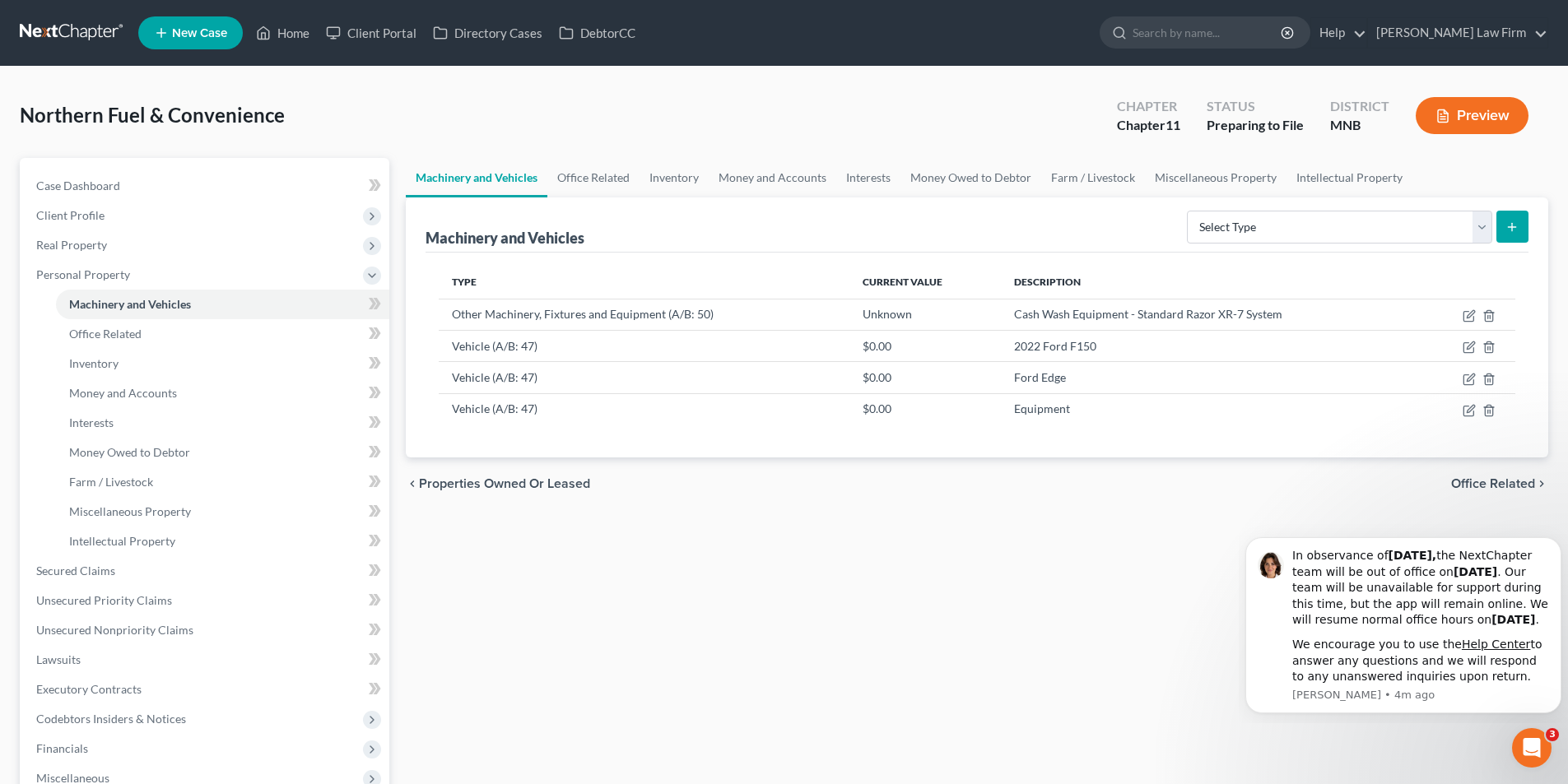
click at [107, 32] on link at bounding box center [72, 33] width 105 height 30
